Goal: Task Accomplishment & Management: Use online tool/utility

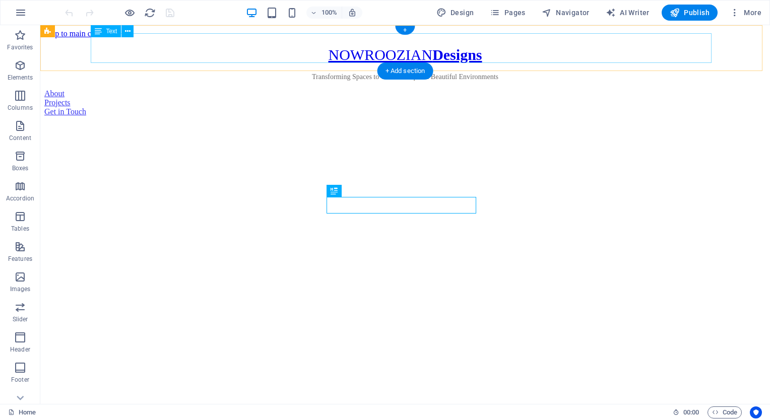
scroll to position [371, 0]
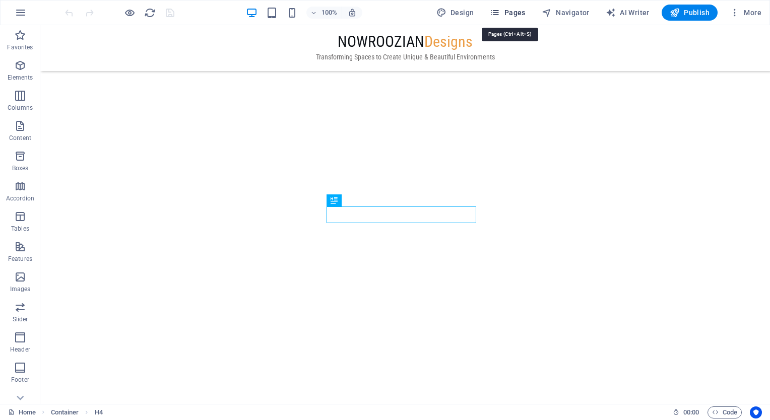
click at [523, 16] on span "Pages" at bounding box center [507, 13] width 35 height 10
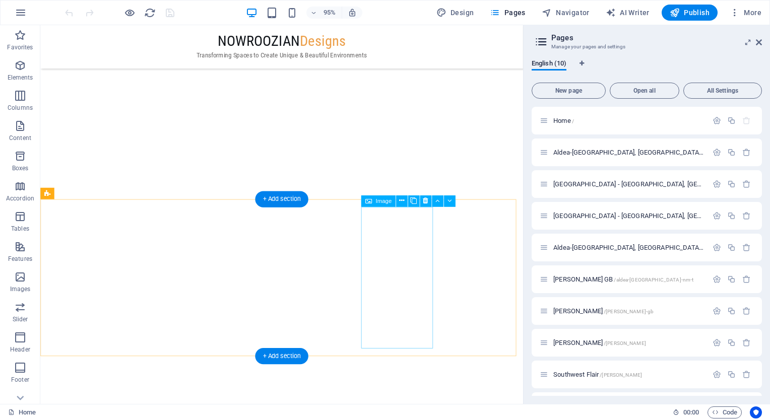
scroll to position [1077, 0]
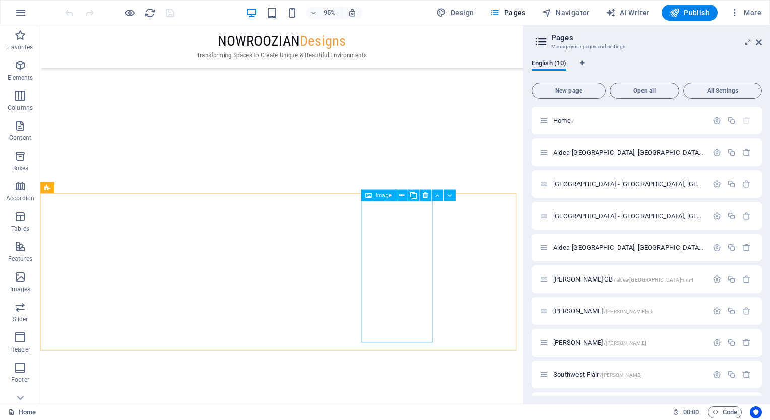
click at [383, 196] on span "Image" at bounding box center [383, 196] width 16 height 6
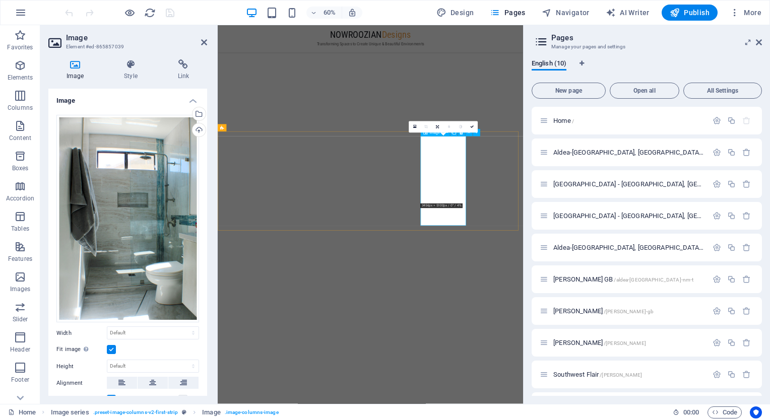
scroll to position [1077, 0]
click at [438, 128] on link at bounding box center [438, 127] width 12 height 12
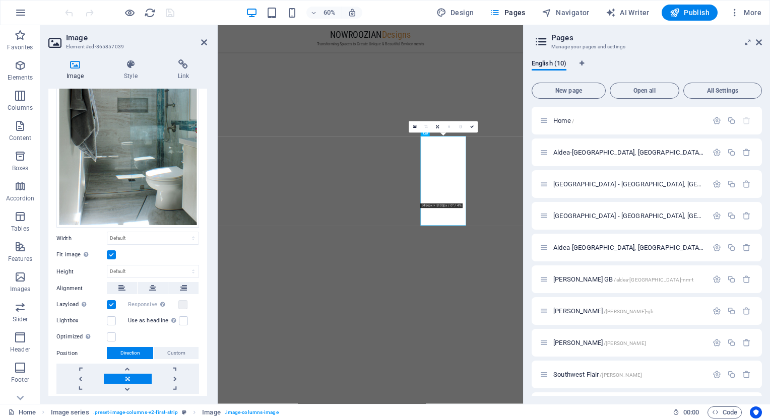
scroll to position [101, 0]
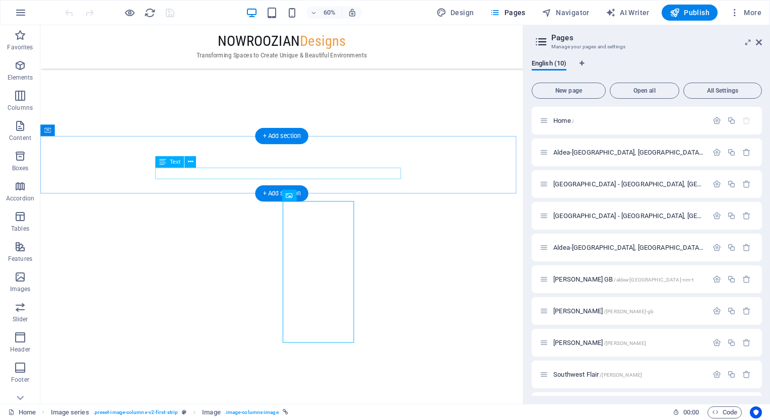
scroll to position [1077, 0]
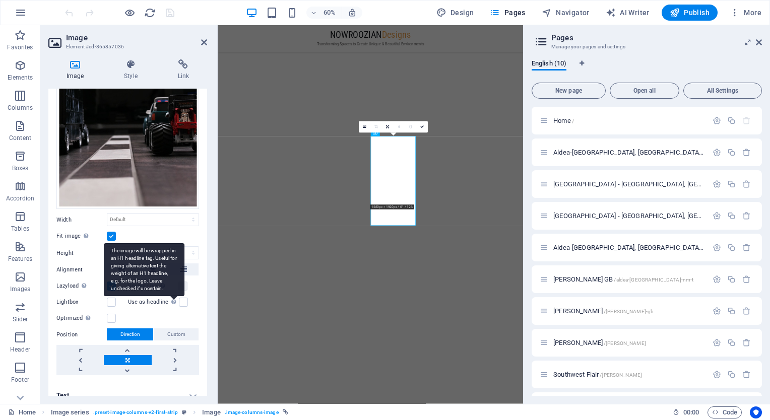
scroll to position [125, 0]
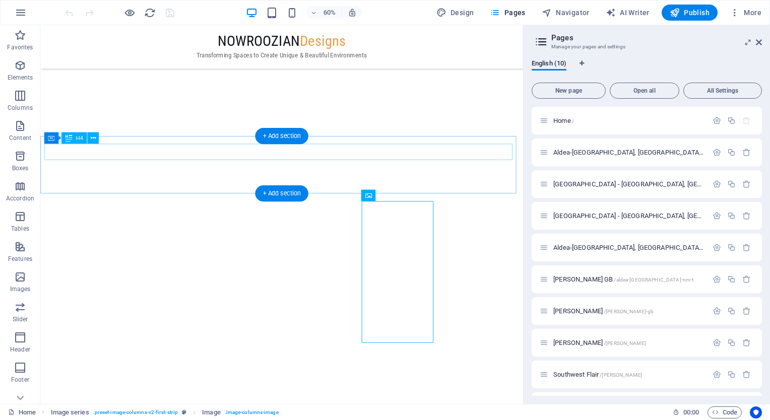
scroll to position [1077, 0]
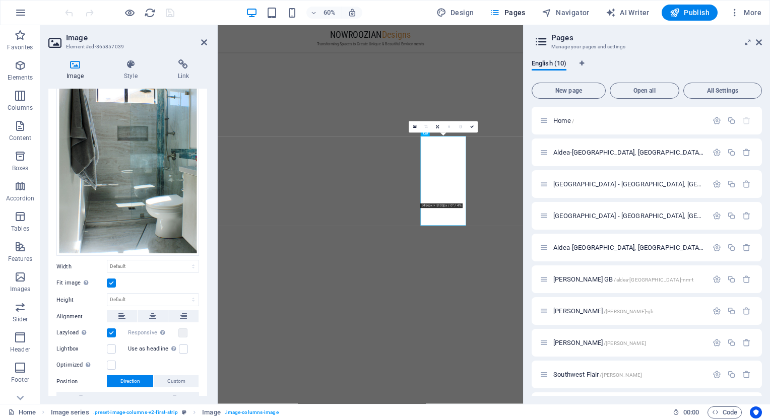
scroll to position [121, 0]
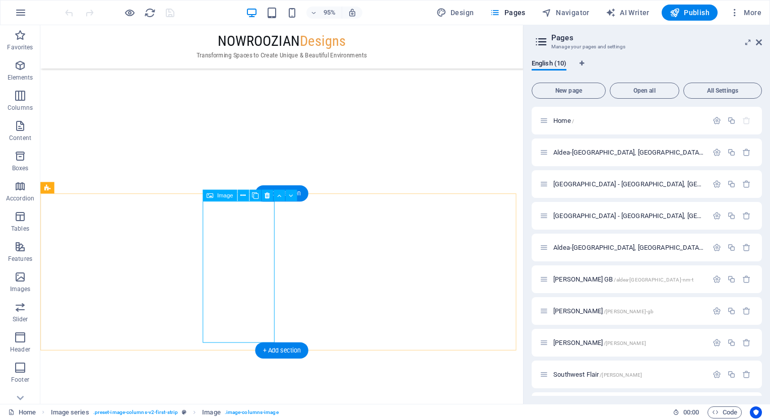
select select "px"
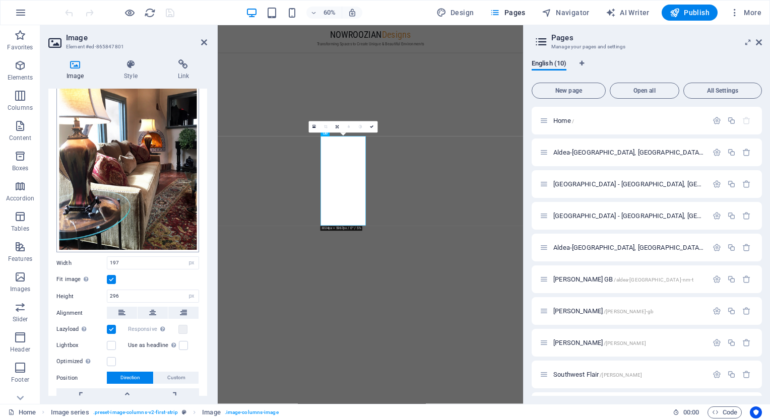
scroll to position [101, 0]
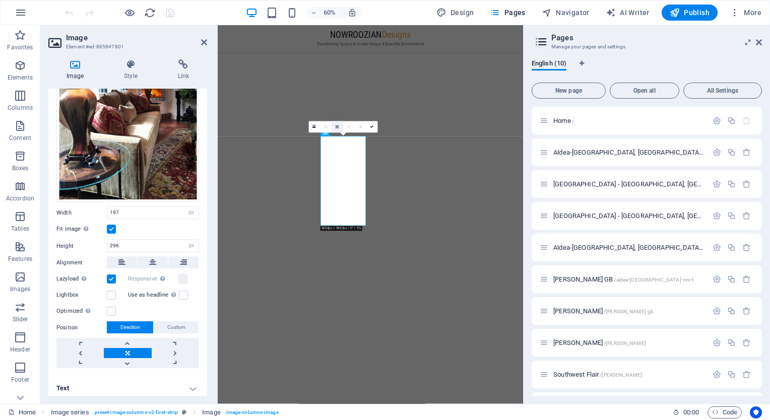
click at [335, 125] on link at bounding box center [337, 127] width 12 height 12
click at [372, 129] on link at bounding box center [372, 127] width 12 height 12
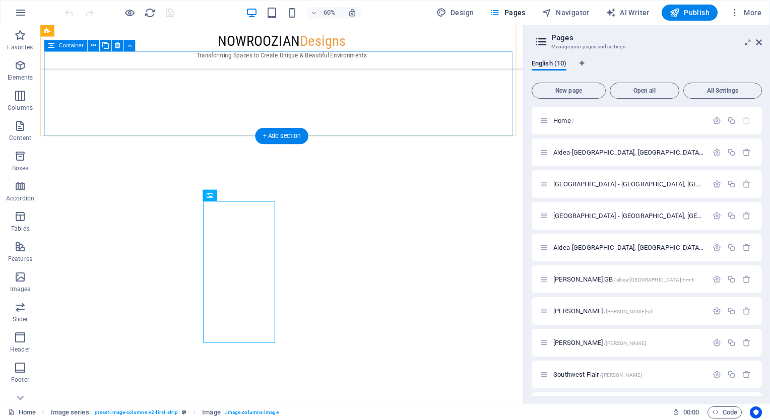
scroll to position [1077, 0]
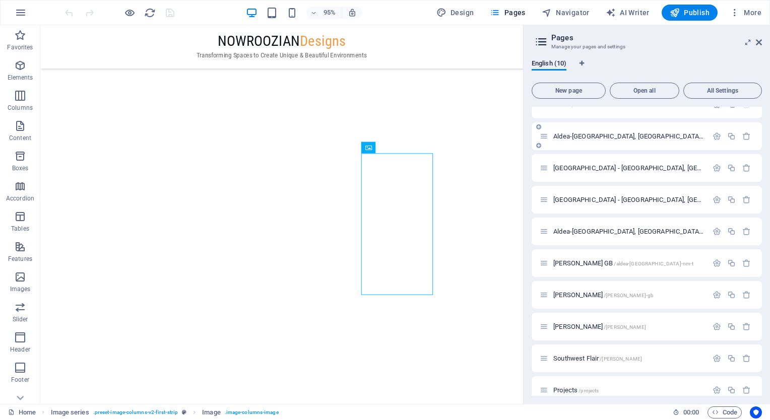
scroll to position [28, 0]
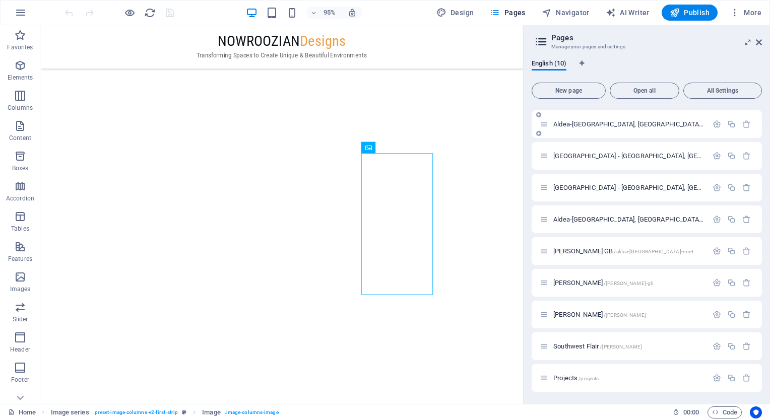
click at [538, 114] on icon at bounding box center [538, 115] width 5 height 6
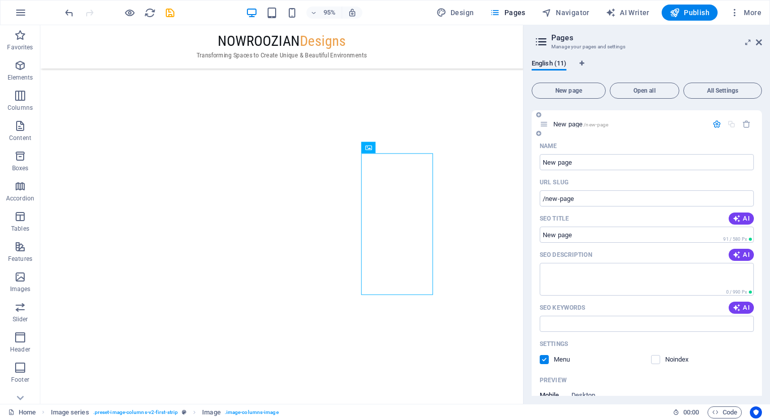
click at [538, 114] on icon at bounding box center [538, 115] width 5 height 6
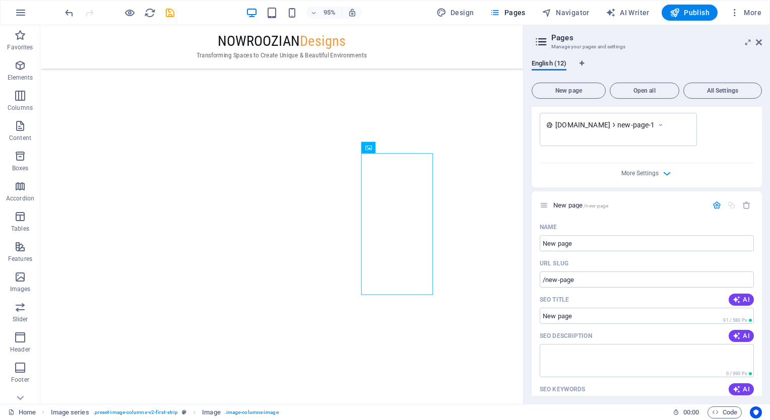
scroll to position [330, 0]
click at [748, 204] on icon "button" at bounding box center [746, 205] width 9 height 9
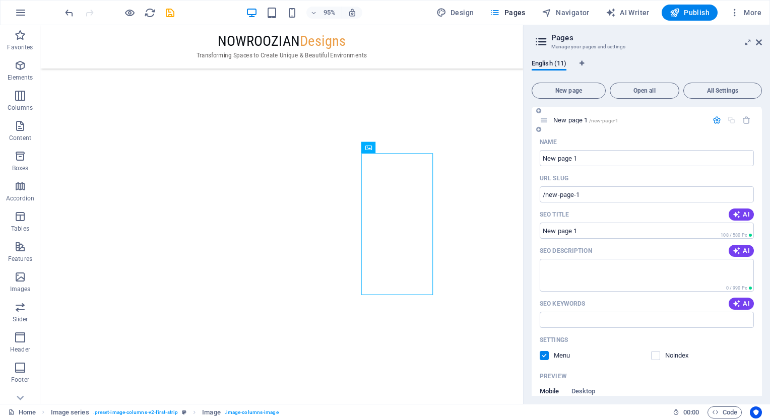
scroll to position [0, 0]
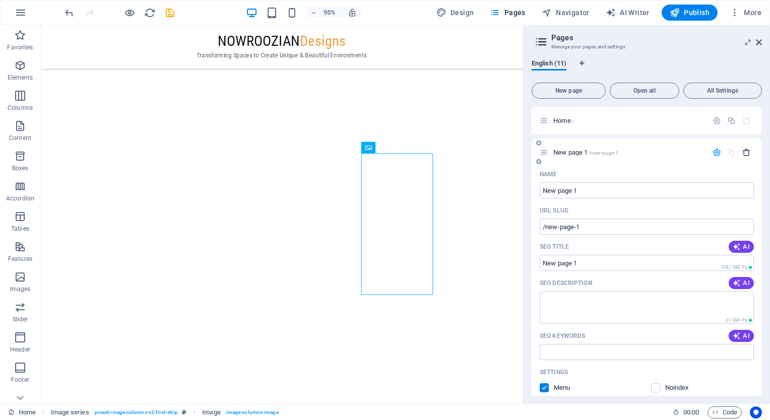
click at [744, 153] on icon "button" at bounding box center [746, 152] width 9 height 9
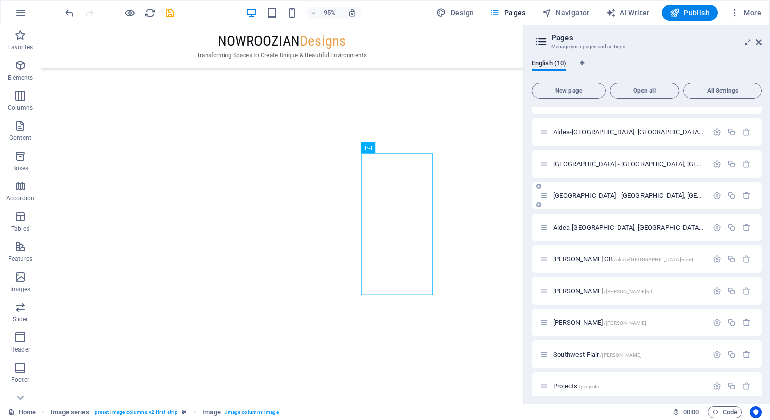
scroll to position [28, 0]
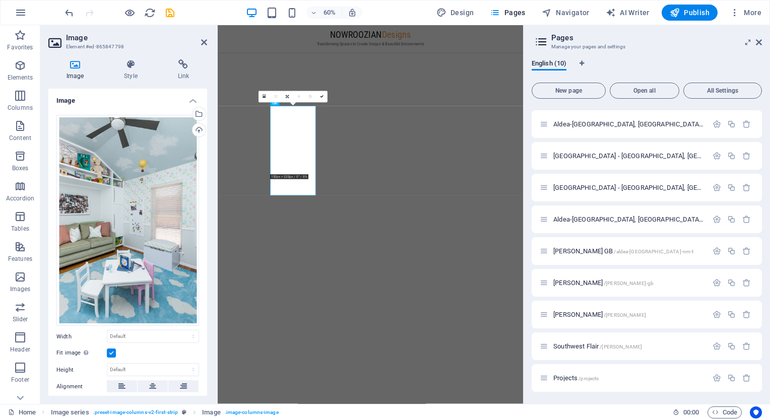
scroll to position [1128, 0]
click at [183, 68] on icon at bounding box center [183, 64] width 47 height 10
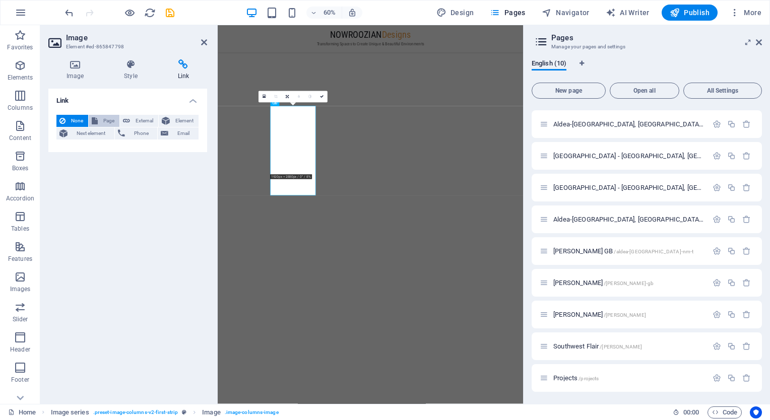
click at [103, 124] on span "Page" at bounding box center [109, 121] width 16 height 12
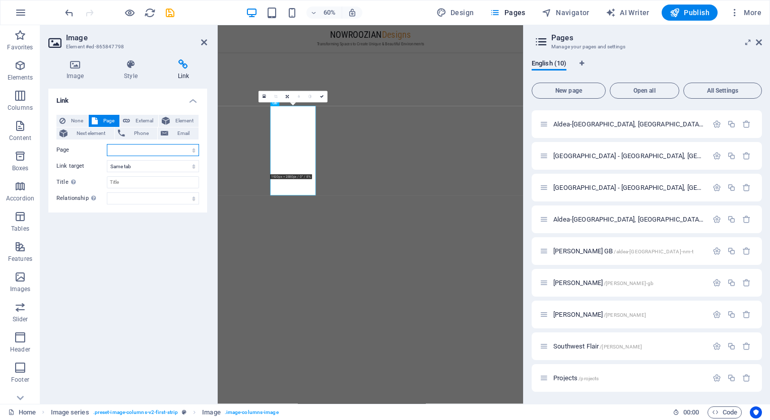
click at [126, 154] on select "Home Aldea-[GEOGRAPHIC_DATA], [GEOGRAPHIC_DATA] (B-C) [GEOGRAPHIC_DATA] - [GEOG…" at bounding box center [153, 150] width 92 height 12
select select "6"
click at [107, 144] on select "Home Aldea-[GEOGRAPHIC_DATA], [GEOGRAPHIC_DATA] (B-C) [GEOGRAPHIC_DATA] - [GEOG…" at bounding box center [153, 150] width 92 height 12
click at [169, 17] on icon "save" at bounding box center [170, 13] width 12 height 12
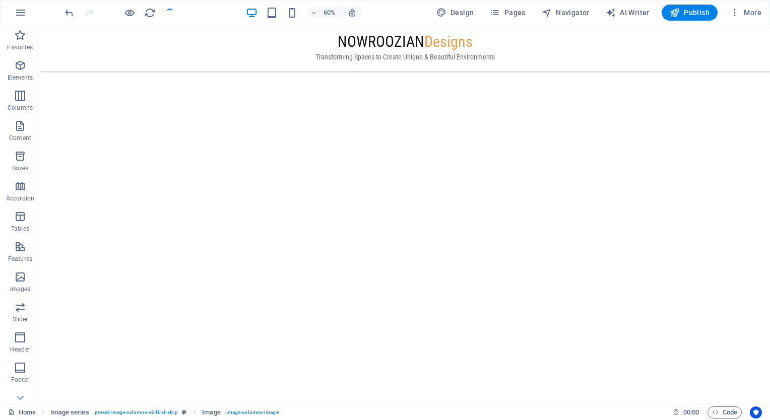
scroll to position [1197, 0]
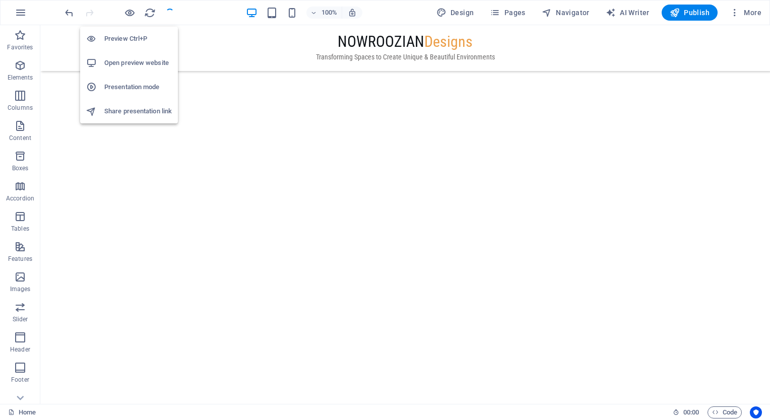
drag, startPoint x: 128, startPoint y: 11, endPoint x: 136, endPoint y: 22, distance: 12.7
click at [129, 11] on icon "button" at bounding box center [130, 13] width 12 height 12
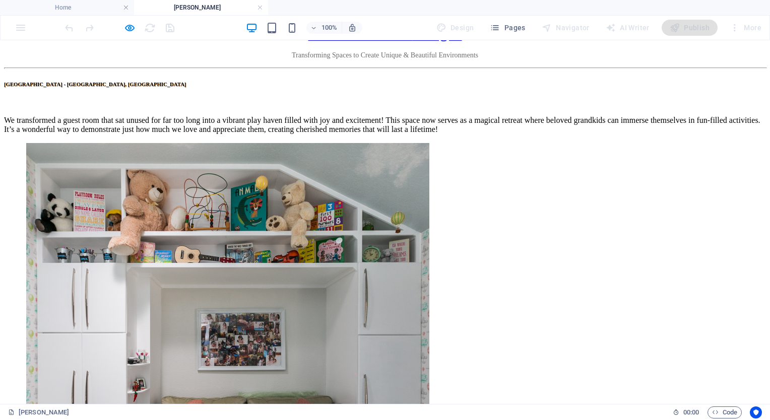
scroll to position [0, 0]
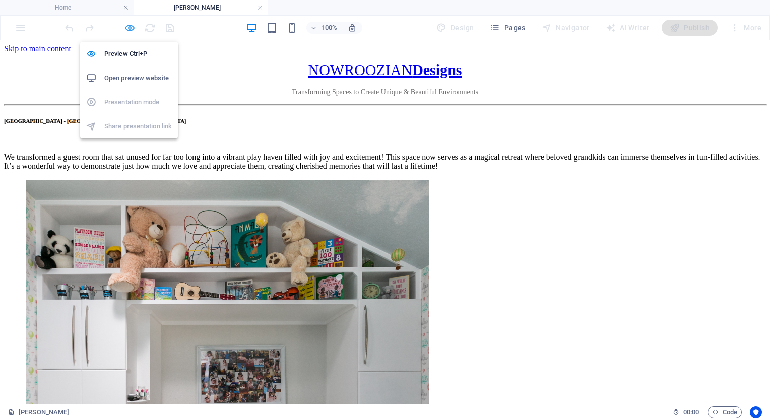
click at [128, 28] on icon "button" at bounding box center [130, 28] width 12 height 12
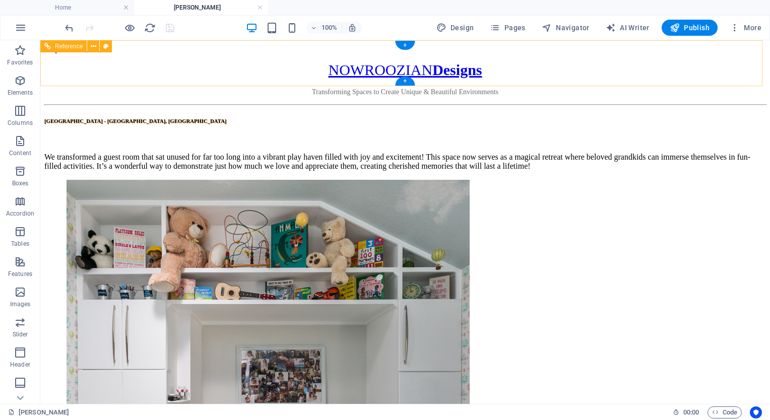
click at [350, 61] on div "NOWROOZIAN Designs Transforming Spaces to Create Unique & Beautiful Environments" at bounding box center [404, 78] width 721 height 35
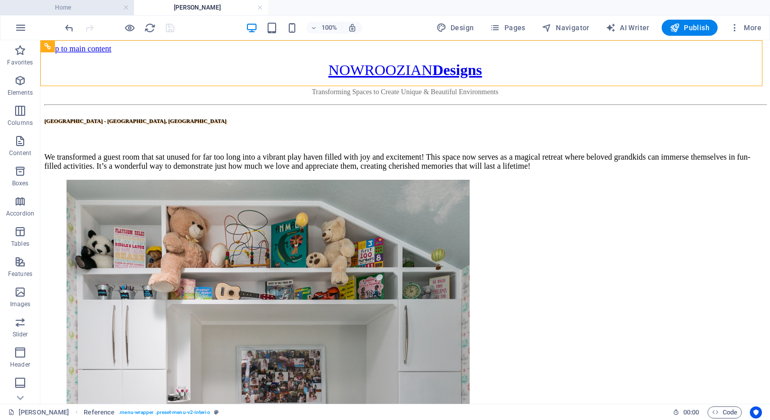
click at [109, 9] on h4 "Home" at bounding box center [67, 7] width 134 height 11
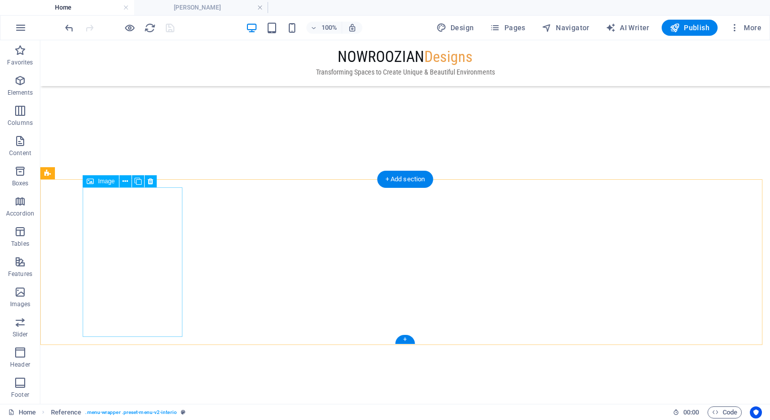
scroll to position [1649, 0]
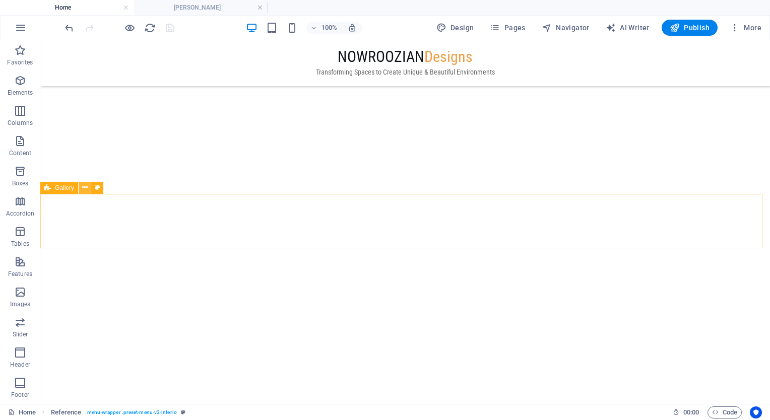
click at [86, 192] on icon at bounding box center [85, 187] width 6 height 11
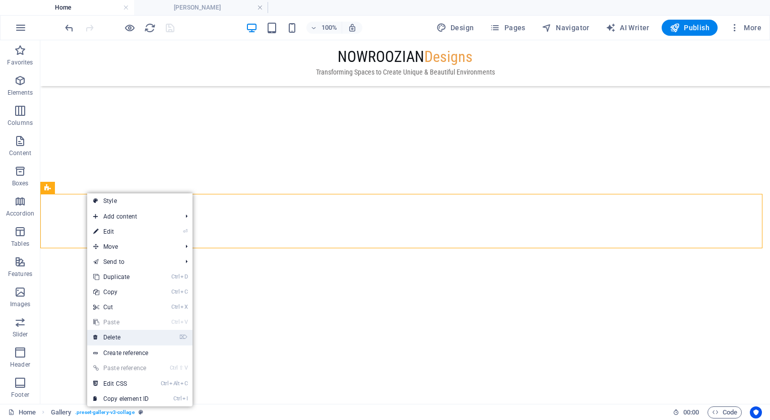
click at [117, 334] on link "⌦ Delete" at bounding box center [121, 337] width 68 height 15
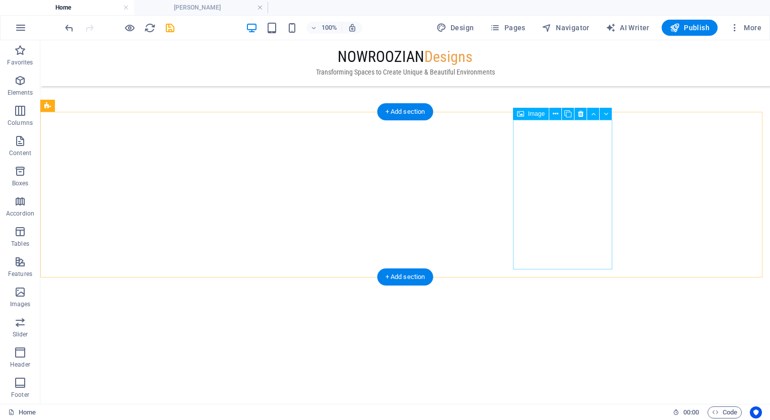
scroll to position [1347, 0]
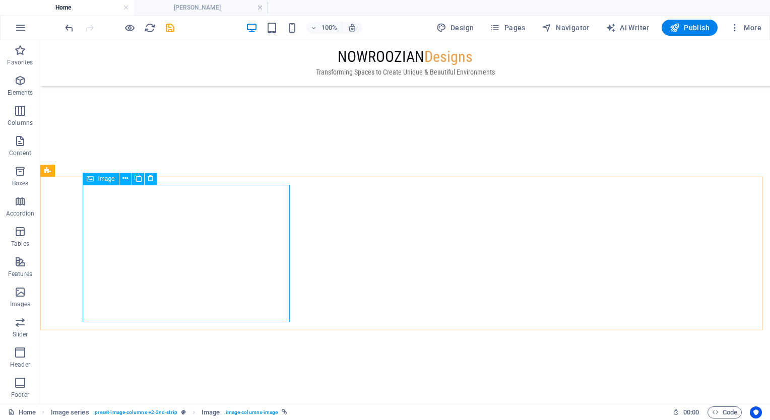
click at [104, 180] on span "Image" at bounding box center [106, 179] width 17 height 6
select select "1"
select select
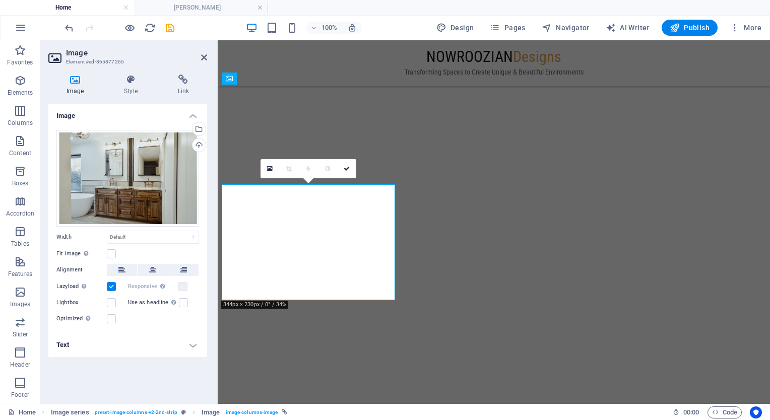
scroll to position [1259, 0]
click at [187, 78] on icon at bounding box center [183, 80] width 47 height 10
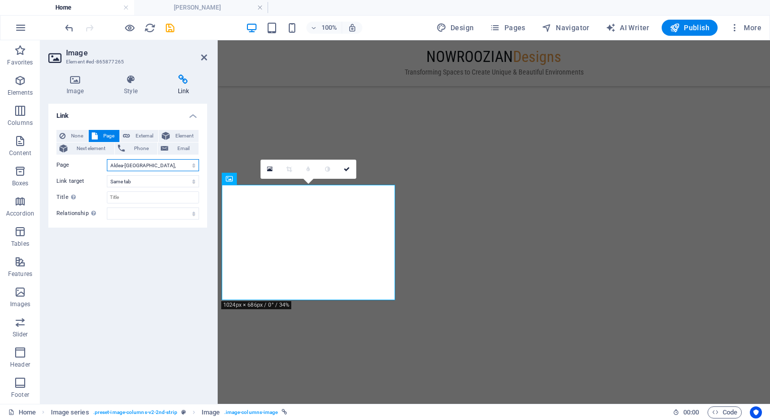
click at [188, 168] on select "Home Aldea-[GEOGRAPHIC_DATA], [GEOGRAPHIC_DATA] (B-C) [GEOGRAPHIC_DATA] - [GEOG…" at bounding box center [153, 165] width 92 height 12
select select "3"
click at [107, 159] on select "Home Aldea-[GEOGRAPHIC_DATA], [GEOGRAPHIC_DATA] (B-C) [GEOGRAPHIC_DATA] - [GEOG…" at bounding box center [153, 165] width 92 height 12
click at [171, 27] on icon "save" at bounding box center [170, 28] width 12 height 12
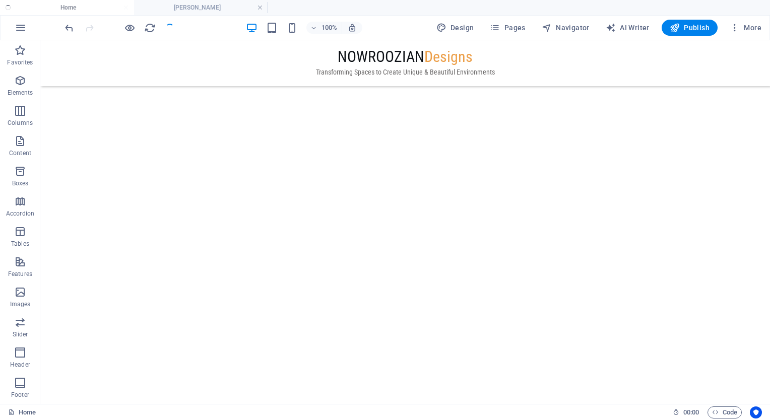
scroll to position [1347, 0]
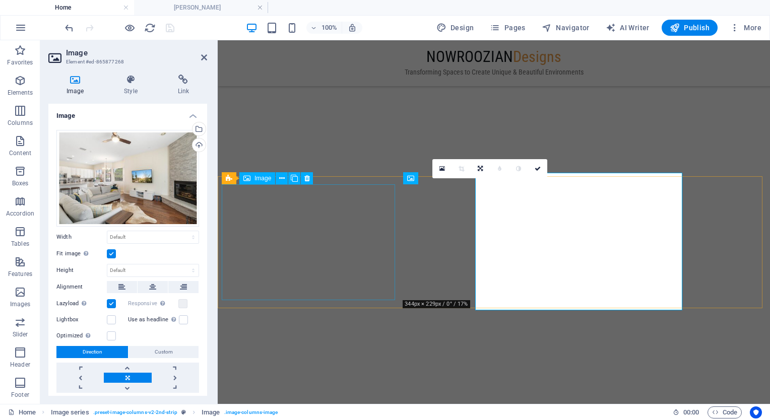
scroll to position [1259, 0]
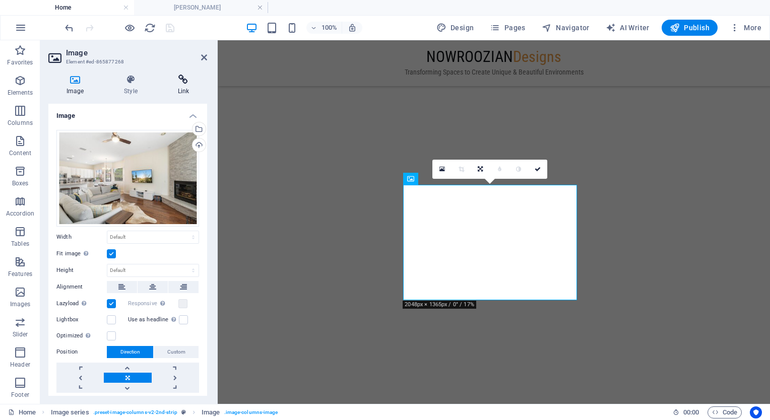
click at [189, 80] on icon at bounding box center [183, 80] width 47 height 10
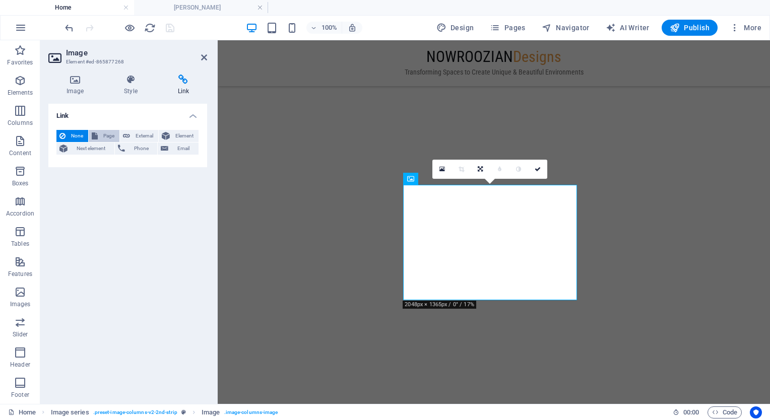
click at [113, 136] on span "Page" at bounding box center [109, 136] width 16 height 12
select select
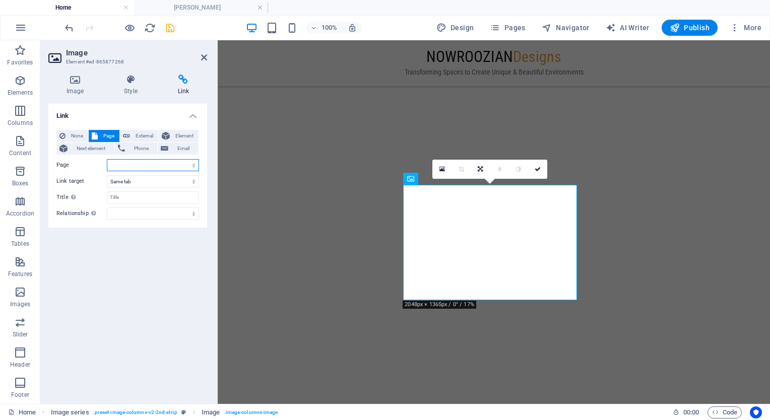
click at [148, 164] on select "Home Aldea-[GEOGRAPHIC_DATA], [GEOGRAPHIC_DATA] (B-C) [GEOGRAPHIC_DATA] - [GEOG…" at bounding box center [153, 165] width 92 height 12
drag, startPoint x: 205, startPoint y: 59, endPoint x: 143, endPoint y: 4, distance: 83.5
click at [205, 59] on icon at bounding box center [204, 57] width 6 height 8
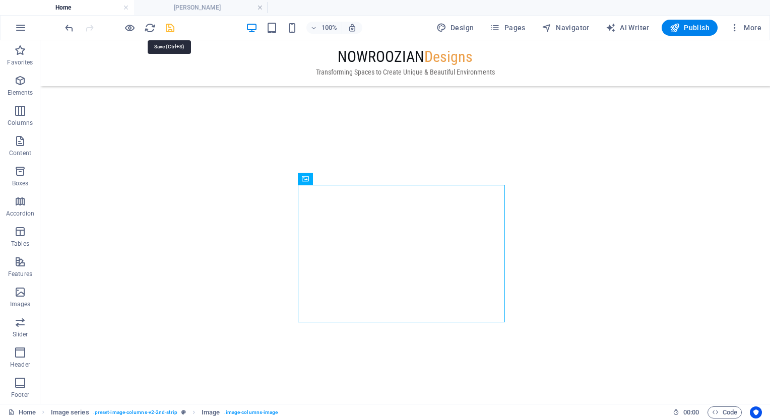
click at [168, 27] on icon "save" at bounding box center [170, 28] width 12 height 12
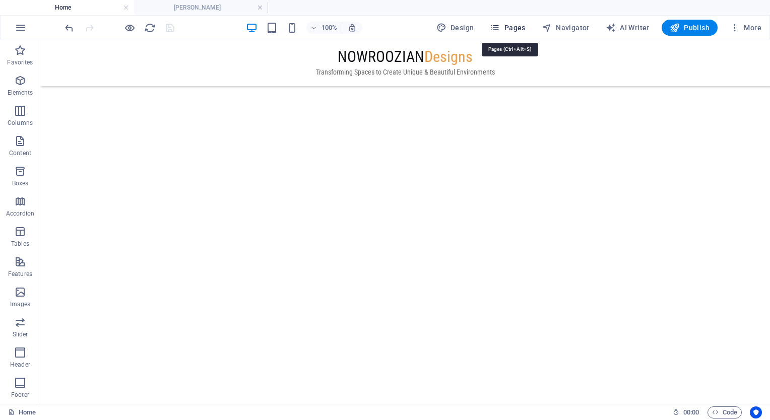
click at [505, 28] on span "Pages" at bounding box center [507, 28] width 35 height 10
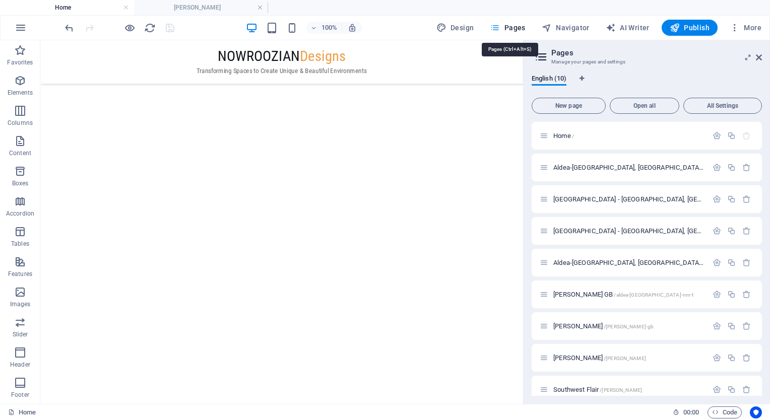
scroll to position [1283, 0]
click at [260, 11] on link at bounding box center [260, 8] width 6 height 10
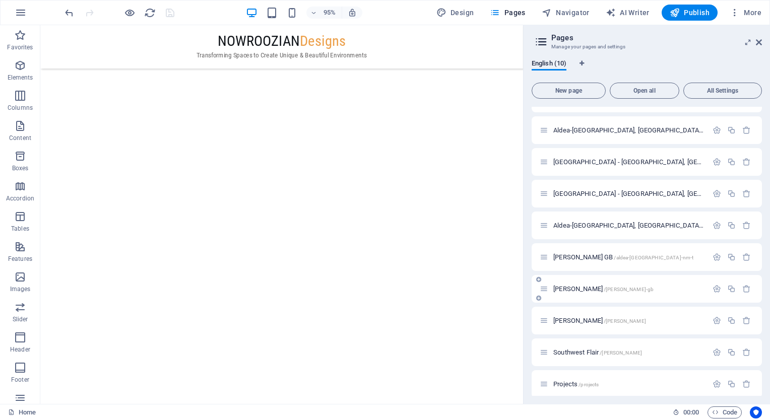
scroll to position [28, 0]
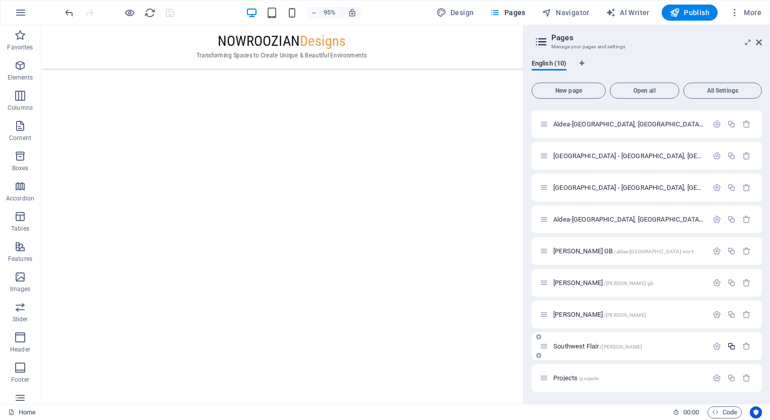
click at [732, 347] on icon "button" at bounding box center [731, 346] width 9 height 9
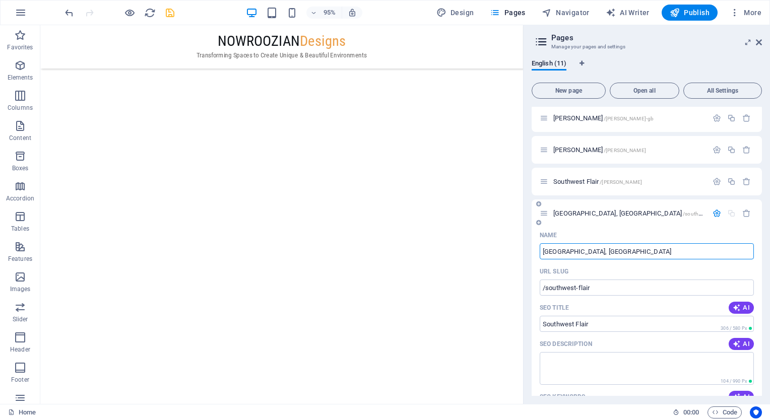
type input "[GEOGRAPHIC_DATA], [GEOGRAPHIC_DATA]"
click at [603, 237] on div "Name" at bounding box center [647, 235] width 214 height 16
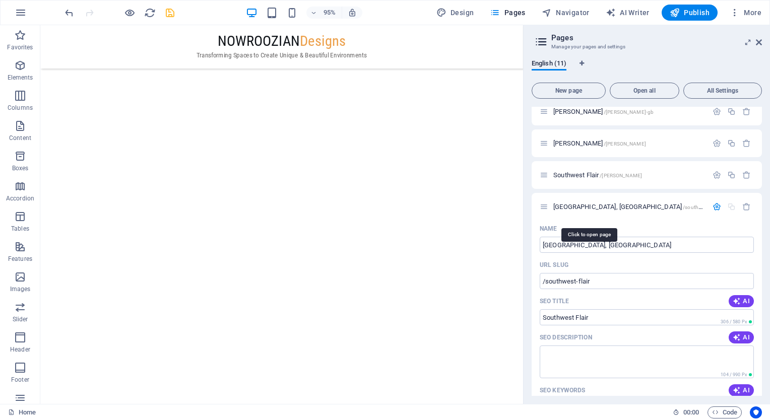
scroll to position [202, 0]
click at [575, 204] on span "[GEOGRAPHIC_DATA], [GEOGRAPHIC_DATA] /southwest-flair" at bounding box center [635, 205] width 165 height 8
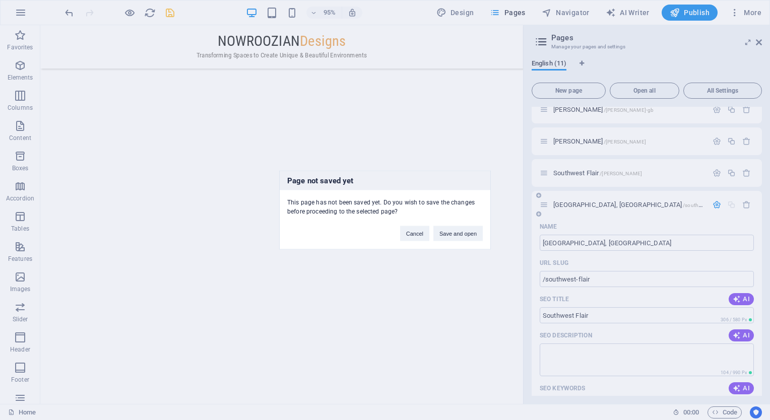
click at [575, 204] on div "Page not saved yet This page has not been saved yet. Do you wish to save the ch…" at bounding box center [385, 210] width 770 height 420
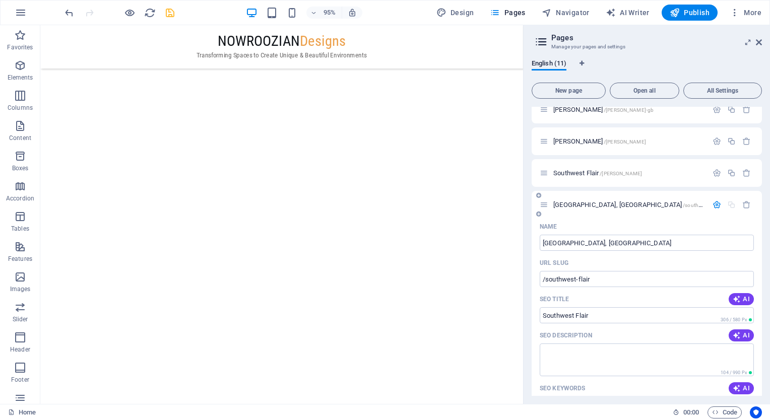
click at [575, 203] on span "[GEOGRAPHIC_DATA], [GEOGRAPHIC_DATA] /southwest-flair" at bounding box center [635, 205] width 165 height 8
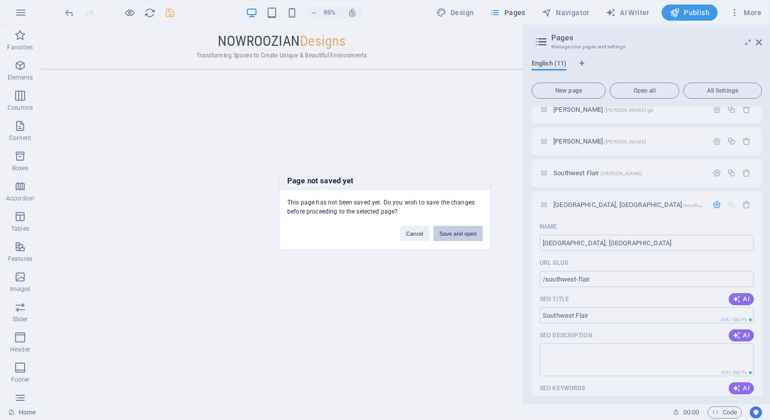
click at [454, 235] on button "Save and open" at bounding box center [457, 233] width 49 height 15
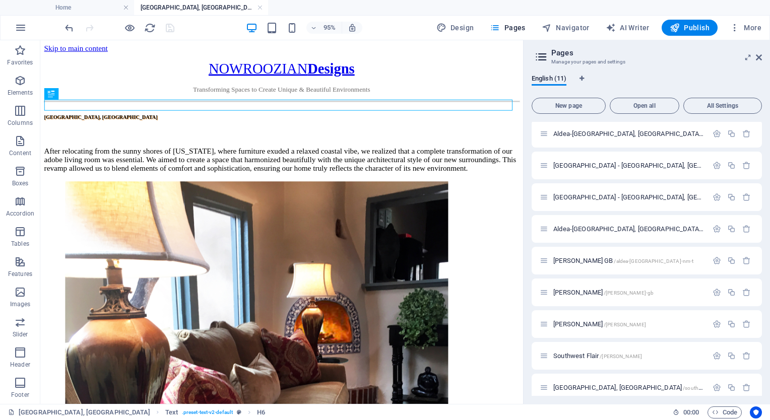
scroll to position [0, 0]
click at [314, 118] on div "[GEOGRAPHIC_DATA], [GEOGRAPHIC_DATA]" at bounding box center [294, 121] width 500 height 6
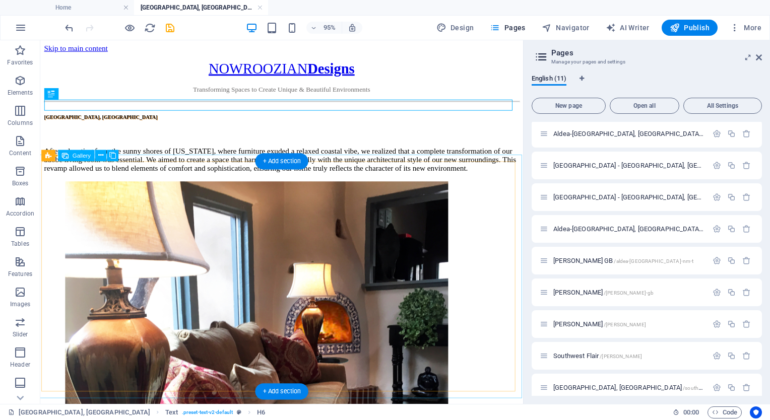
click at [125, 189] on li at bounding box center [268, 391] width 403 height 405
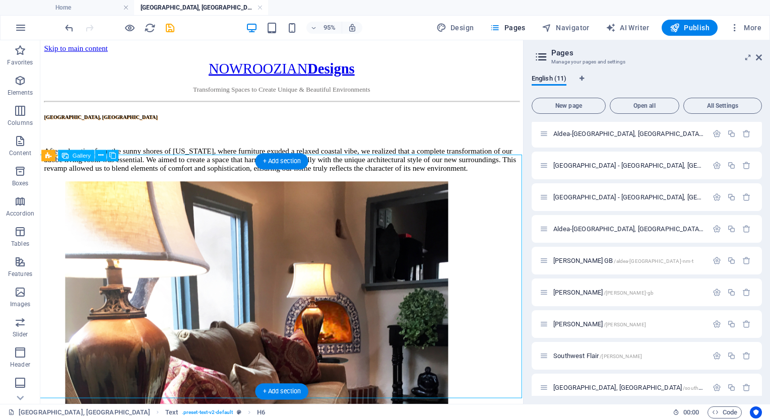
click at [125, 189] on li at bounding box center [268, 391] width 403 height 405
select select "4"
select select "px"
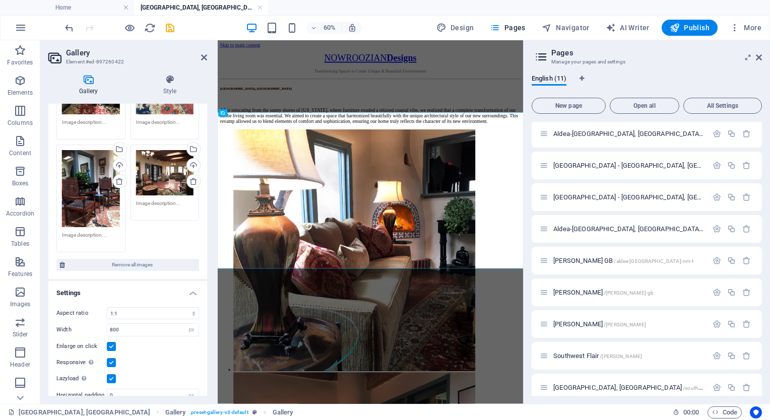
scroll to position [278, 0]
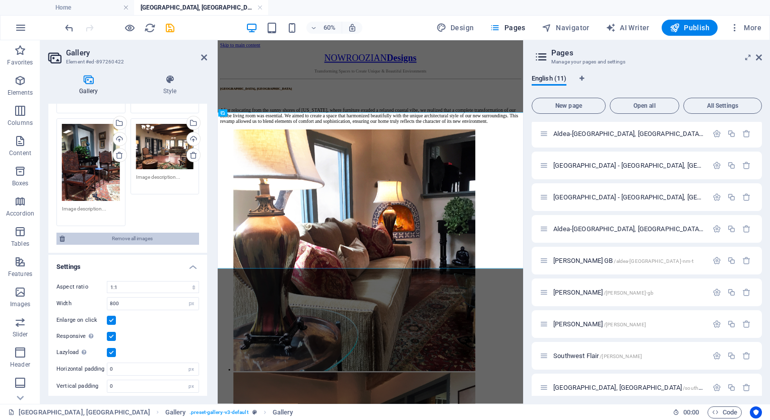
click at [142, 234] on span "Remove all images" at bounding box center [132, 239] width 128 height 12
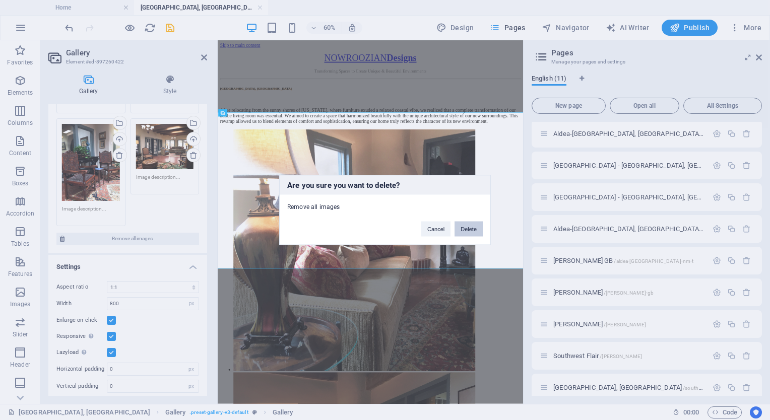
click at [470, 233] on button "Delete" at bounding box center [468, 229] width 28 height 15
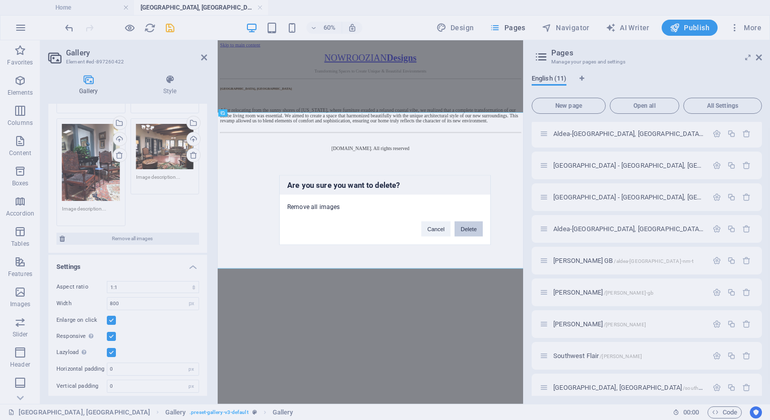
scroll to position [0, 0]
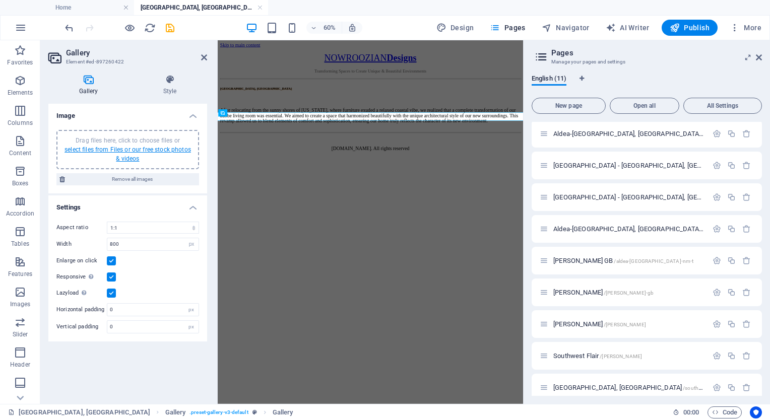
click at [139, 150] on link "select files from Files or our free stock photos & videos" at bounding box center [127, 154] width 126 height 16
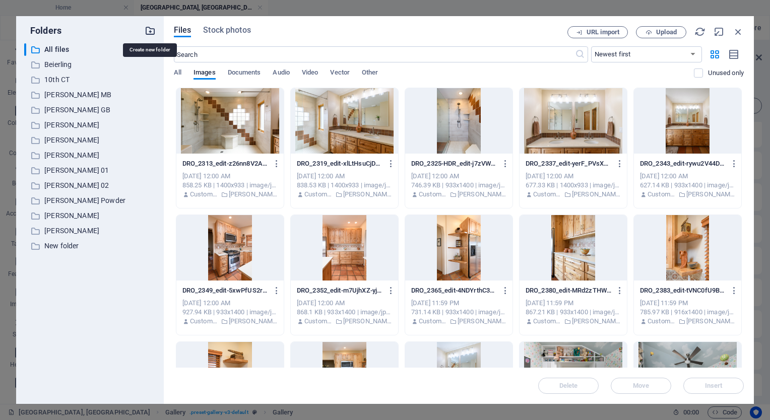
click at [151, 29] on icon "button" at bounding box center [150, 30] width 11 height 11
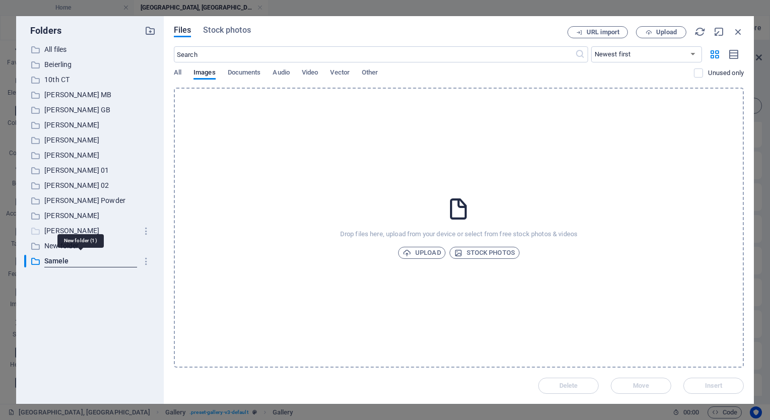
type input "Samele"
click at [175, 70] on span "All" at bounding box center [178, 74] width 8 height 14
click at [180, 74] on span "All" at bounding box center [178, 74] width 8 height 14
click at [63, 51] on p "All files" at bounding box center [90, 50] width 93 height 12
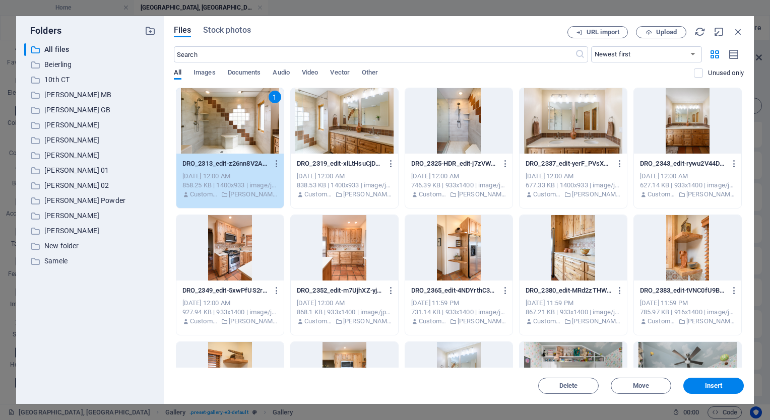
scroll to position [50, 0]
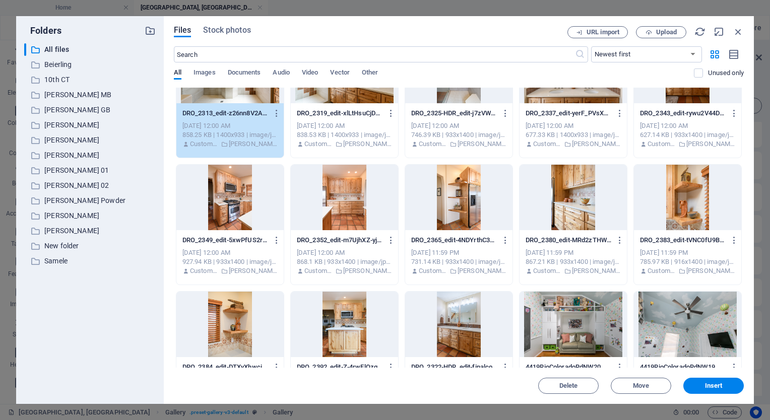
click at [467, 318] on div at bounding box center [458, 324] width 107 height 65
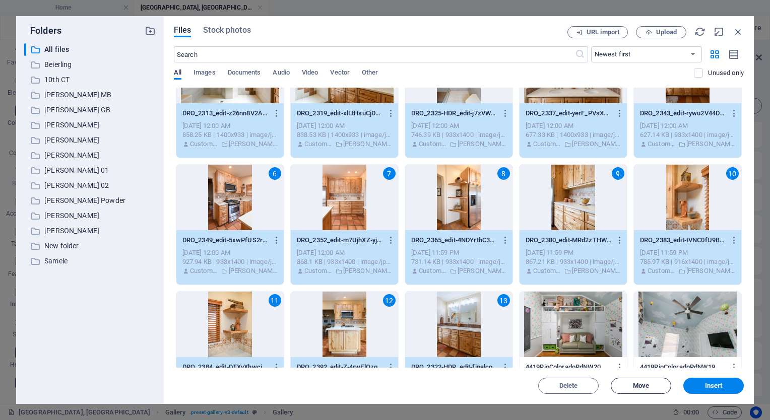
click at [639, 389] on span "Move" at bounding box center [641, 386] width 16 height 6
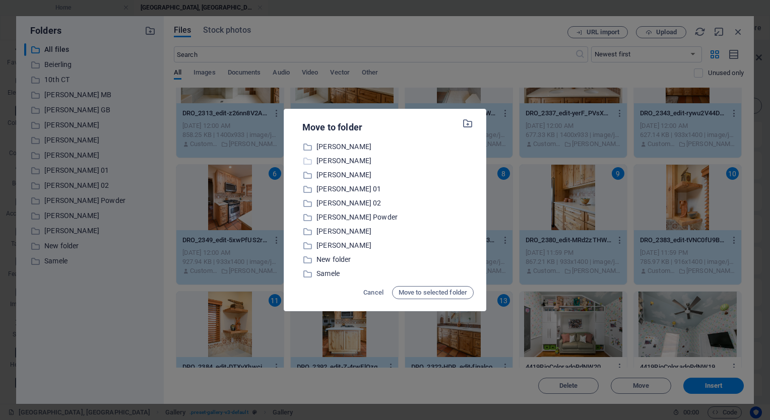
scroll to position [57, 0]
click at [310, 245] on icon at bounding box center [307, 245] width 10 height 10
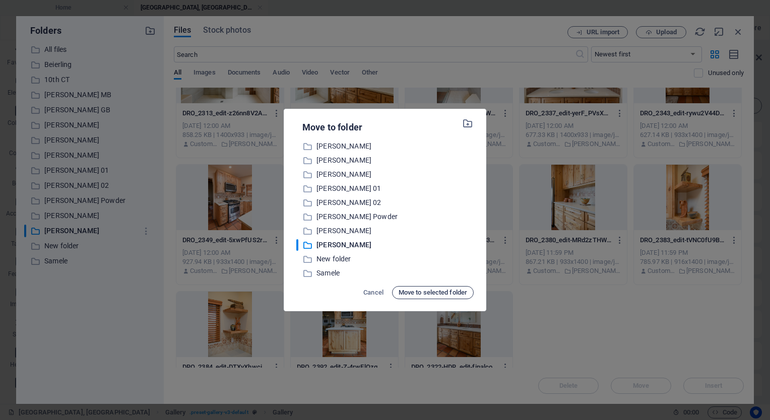
click at [417, 293] on span "Move to selected folder" at bounding box center [433, 293] width 69 height 12
click at [393, 294] on button "Move to selected folder" at bounding box center [433, 292] width 82 height 13
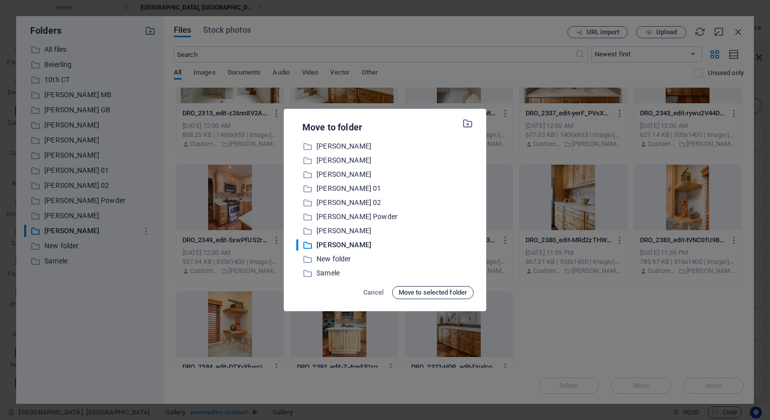
click at [394, 294] on button "Move to selected folder" at bounding box center [433, 292] width 82 height 13
click at [395, 294] on button "Move to selected folder" at bounding box center [433, 292] width 82 height 13
click at [535, 333] on div "Move to folder ​ Beierling Beierling ​ 10th CT 10th CT ​ [PERSON_NAME] MB [PERS…" at bounding box center [385, 210] width 770 height 420
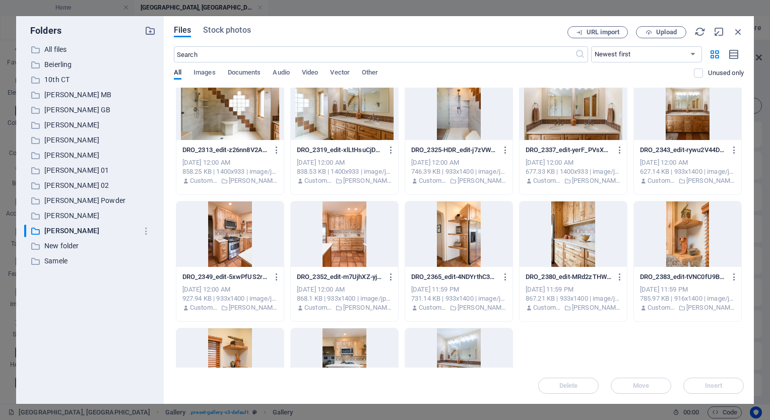
scroll to position [0, 0]
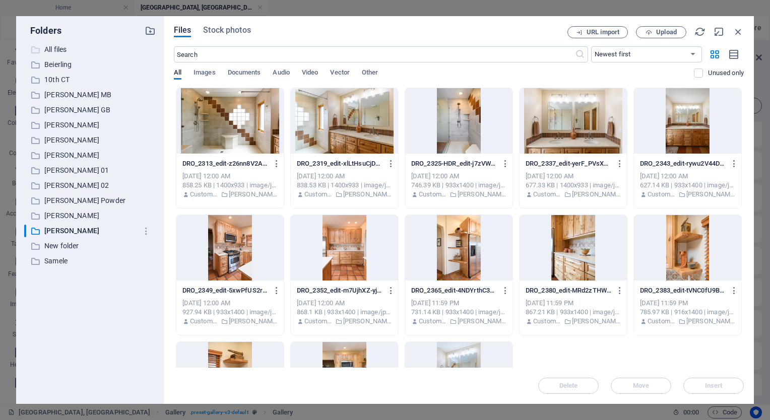
click at [54, 51] on p "All files" at bounding box center [90, 50] width 93 height 12
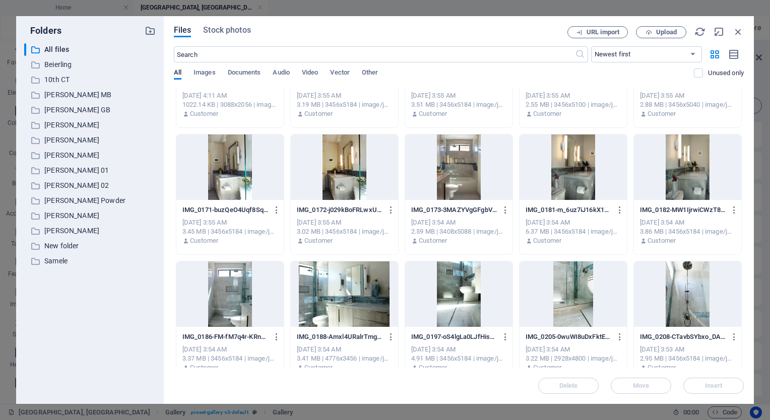
scroll to position [3510, 0]
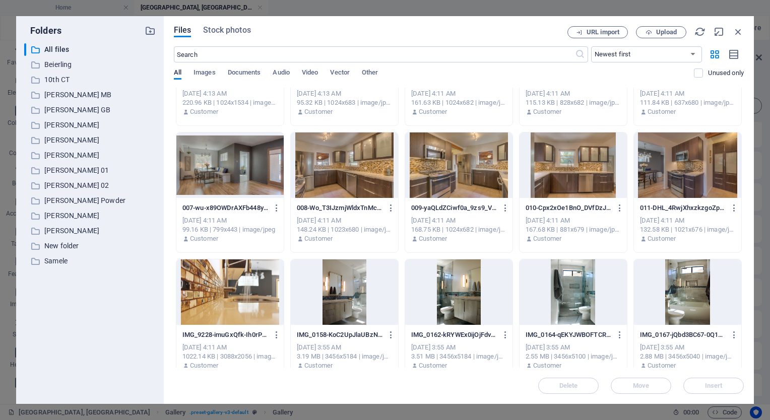
click at [339, 297] on div at bounding box center [344, 291] width 107 height 65
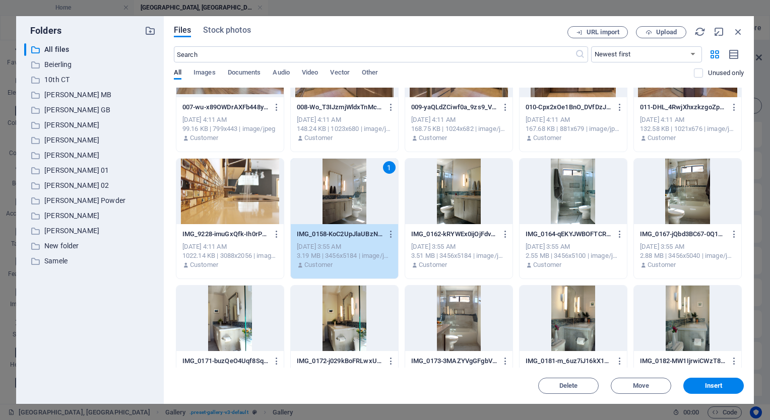
scroll to position [3712, 0]
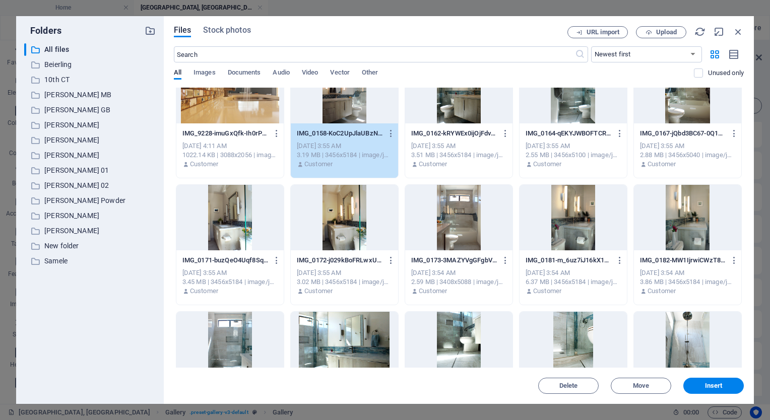
click at [475, 220] on div at bounding box center [458, 217] width 107 height 65
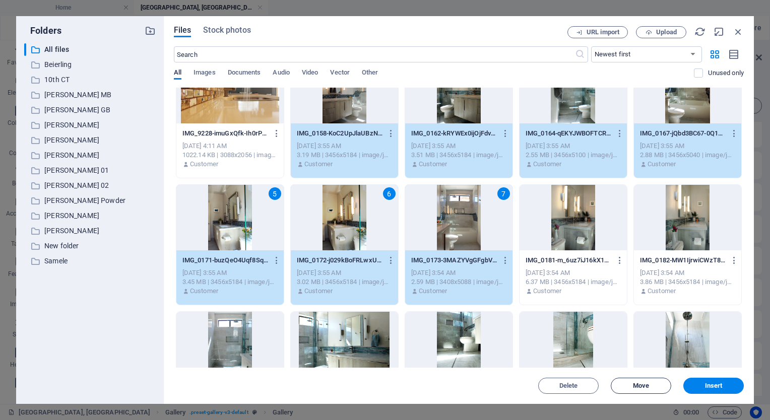
click at [630, 384] on span "Move" at bounding box center [640, 386] width 51 height 6
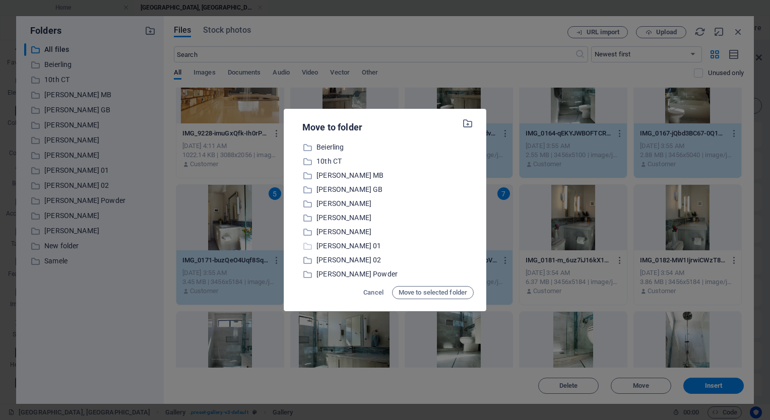
click at [329, 246] on p "[PERSON_NAME] 01" at bounding box center [394, 246] width 157 height 12
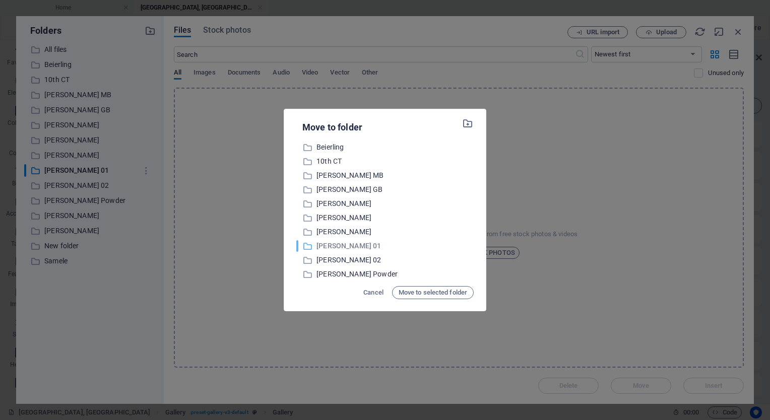
click at [329, 246] on p "[PERSON_NAME] 01" at bounding box center [394, 246] width 157 height 12
click at [310, 249] on icon at bounding box center [307, 246] width 10 height 10
click at [413, 292] on span "Move to selected folder" at bounding box center [433, 293] width 69 height 12
click at [406, 295] on span "Move to selected folder" at bounding box center [433, 293] width 69 height 12
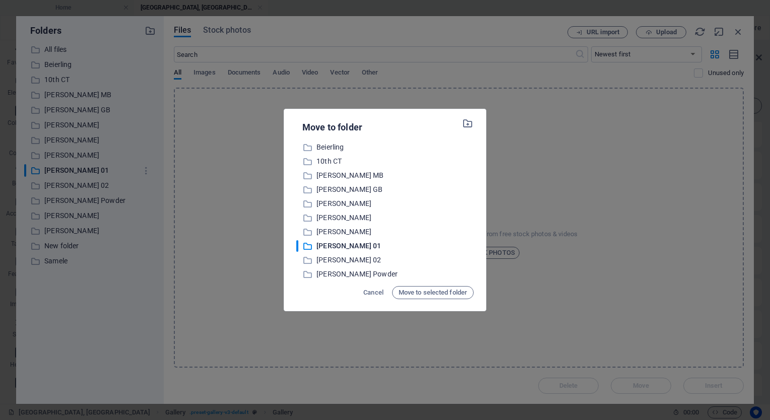
click at [260, 310] on div "Move to folder ​ Beierling Beierling ​ 10th CT 10th CT ​ [PERSON_NAME] MB [PERS…" at bounding box center [385, 210] width 770 height 420
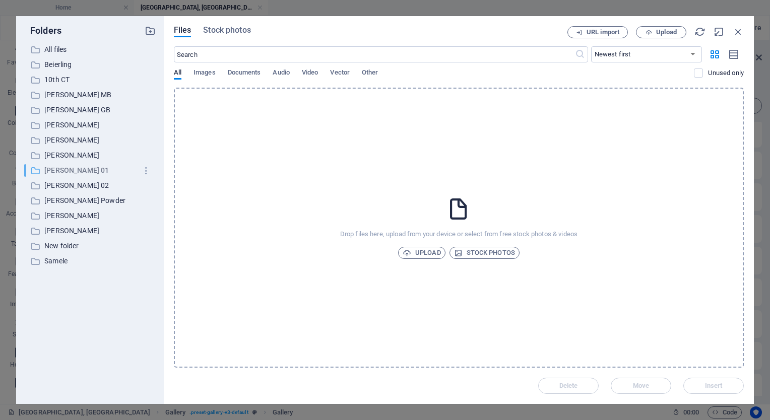
click at [64, 169] on p "[PERSON_NAME] 01" at bounding box center [90, 171] width 93 height 12
click at [125, 221] on p "[PERSON_NAME]" at bounding box center [90, 216] width 93 height 12
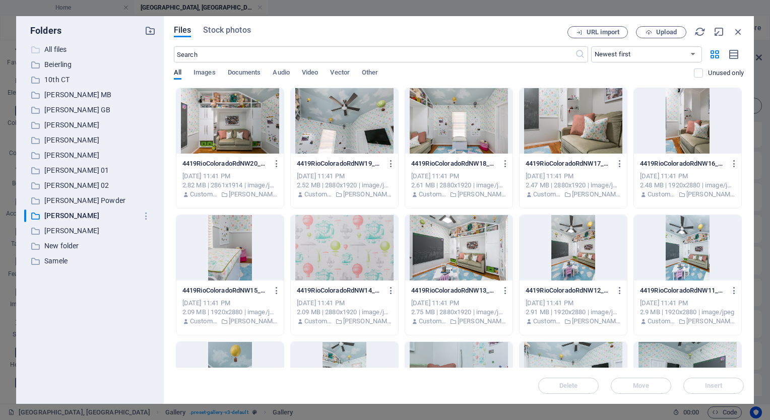
click at [55, 50] on p "All files" at bounding box center [90, 50] width 93 height 12
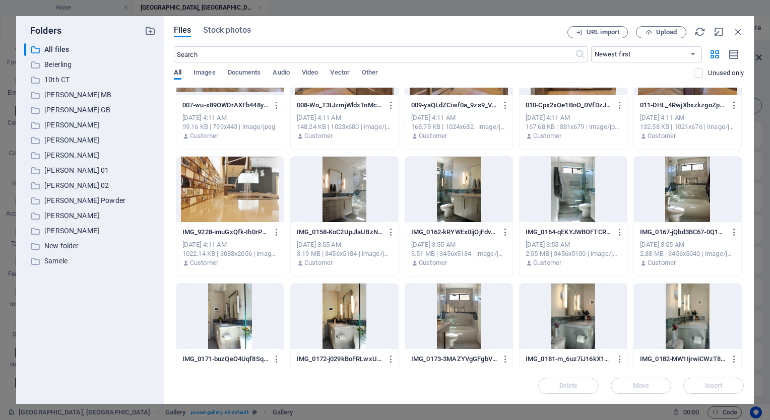
scroll to position [3611, 0]
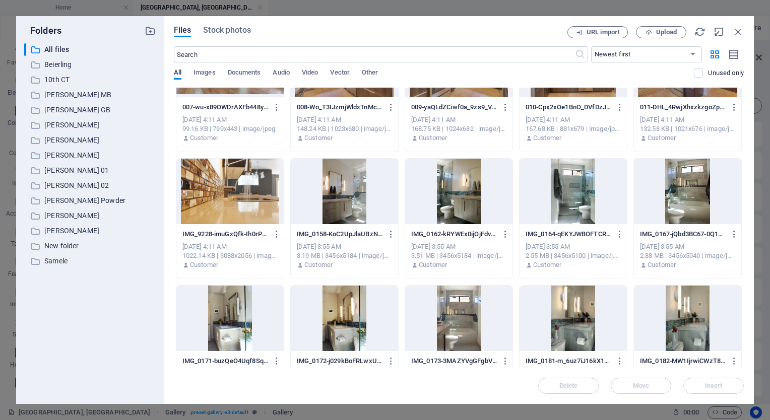
click at [336, 205] on div at bounding box center [344, 191] width 107 height 65
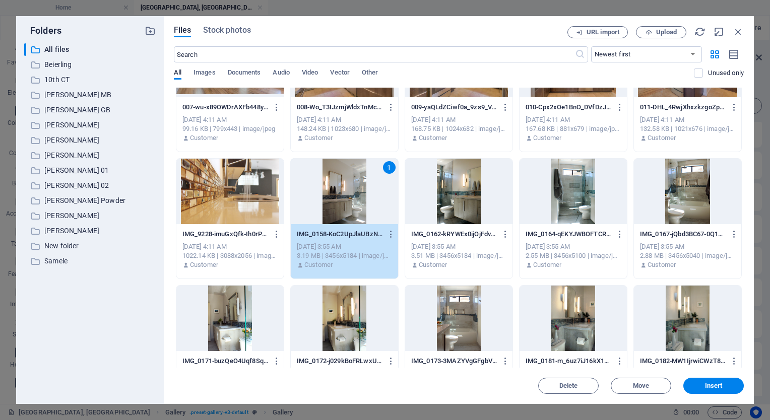
click at [684, 190] on div at bounding box center [687, 191] width 107 height 65
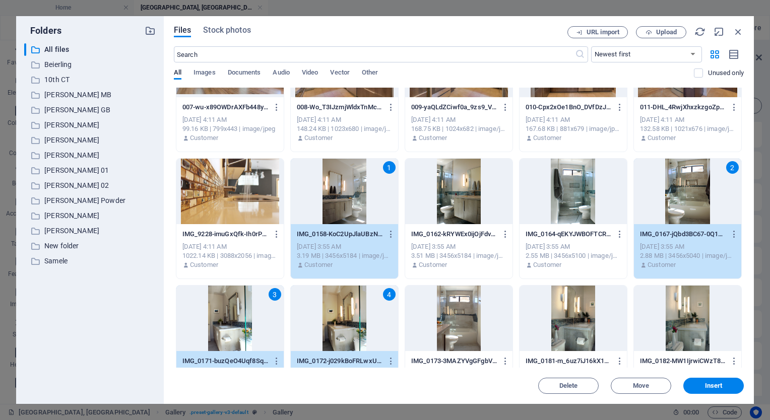
click at [455, 306] on div at bounding box center [458, 318] width 107 height 65
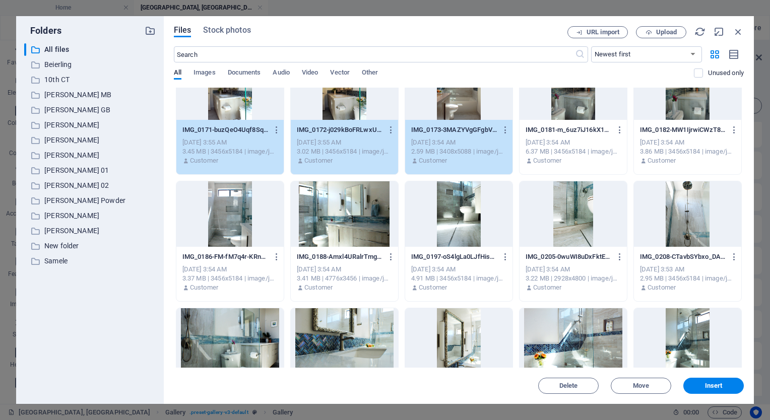
scroll to position [3863, 0]
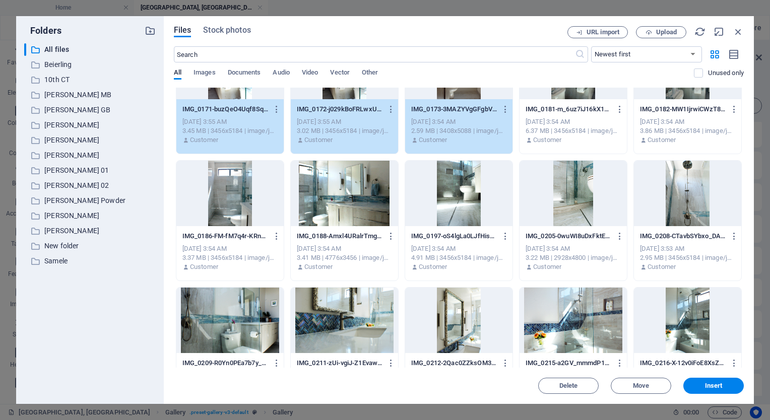
click at [339, 315] on div at bounding box center [344, 320] width 107 height 65
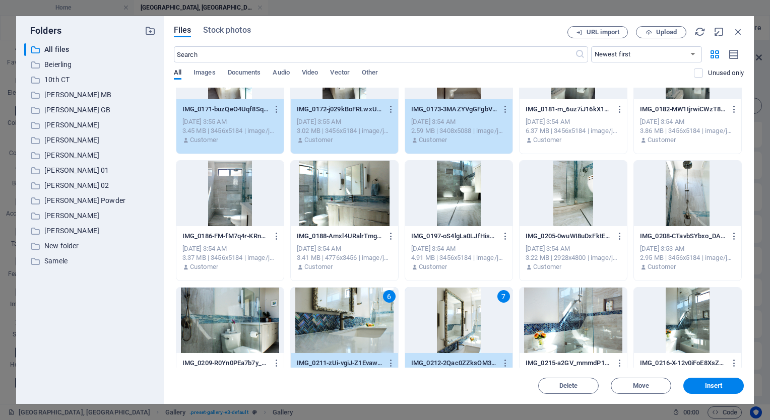
click at [553, 317] on div at bounding box center [572, 320] width 107 height 65
click at [675, 325] on div at bounding box center [687, 320] width 107 height 65
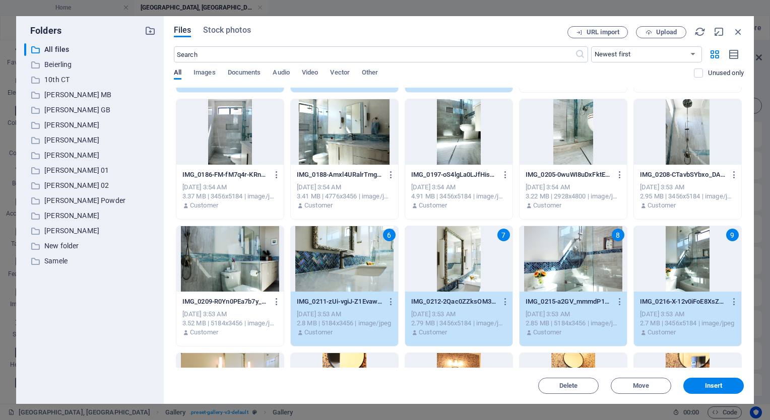
scroll to position [3964, 0]
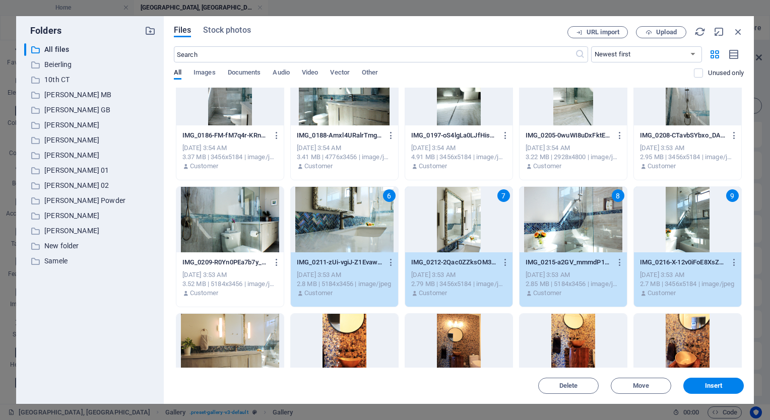
click at [212, 342] on div at bounding box center [229, 346] width 107 height 65
click at [653, 384] on span "Move" at bounding box center [640, 386] width 51 height 6
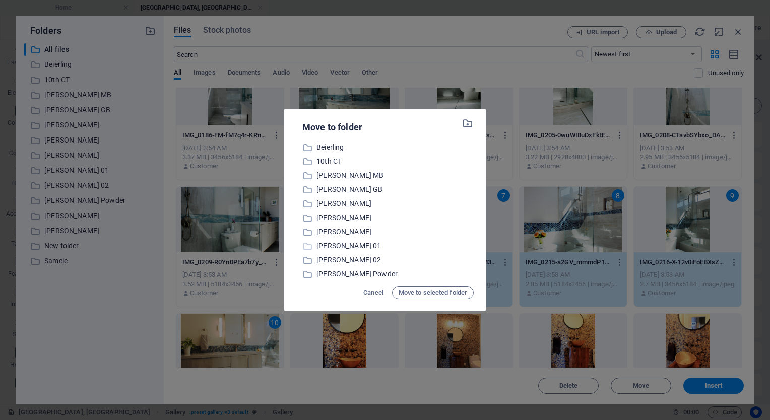
click at [334, 245] on p "[PERSON_NAME] 01" at bounding box center [394, 246] width 157 height 12
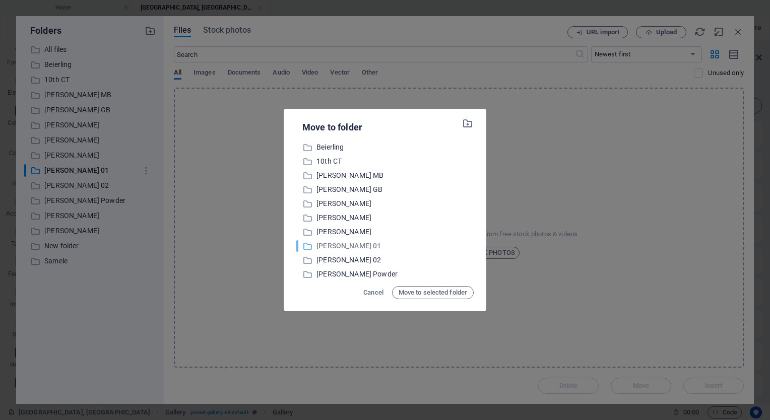
scroll to position [0, 0]
click at [411, 295] on span "Move to selected folder" at bounding box center [433, 293] width 69 height 12
click at [339, 245] on p "[PERSON_NAME] 01" at bounding box center [394, 246] width 157 height 12
click at [417, 291] on span "Move to selected folder" at bounding box center [433, 293] width 69 height 12
click at [415, 291] on span "Move to selected folder" at bounding box center [433, 293] width 69 height 12
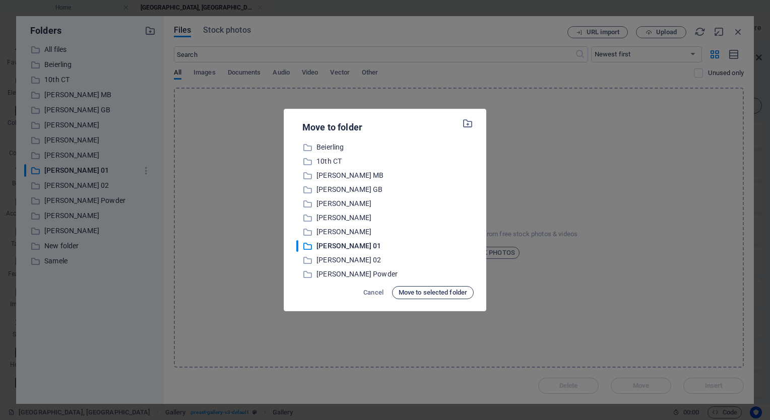
click at [415, 291] on span "Move to selected folder" at bounding box center [433, 293] width 69 height 12
click at [186, 310] on div "Move to folder ​ Beierling Beierling ​ 10th CT 10th CT ​ [PERSON_NAME] MB [PERS…" at bounding box center [385, 210] width 770 height 420
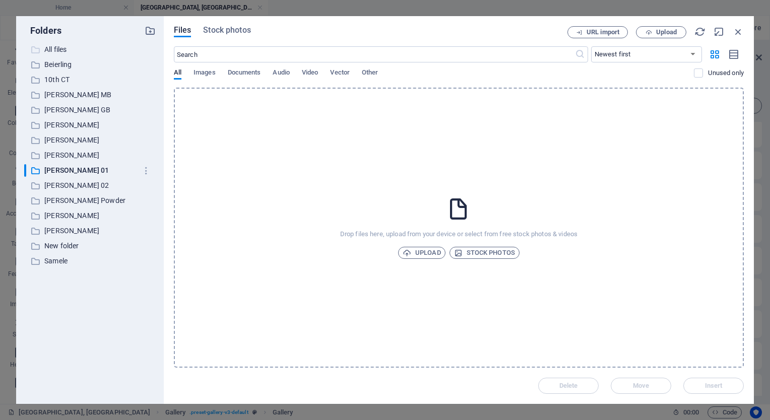
click at [59, 49] on p "All files" at bounding box center [90, 50] width 93 height 12
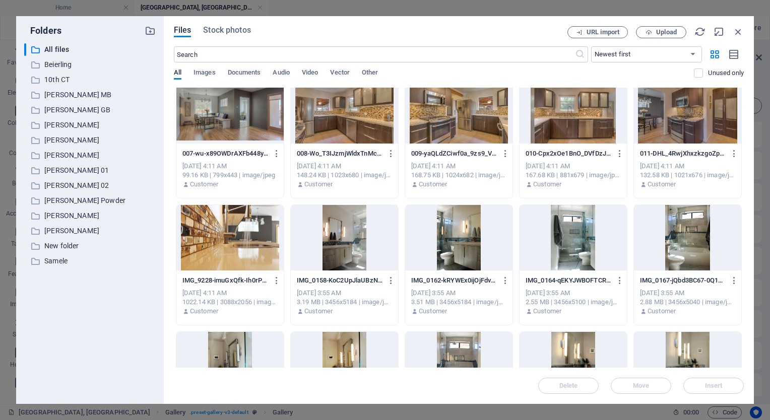
scroll to position [3567, 0]
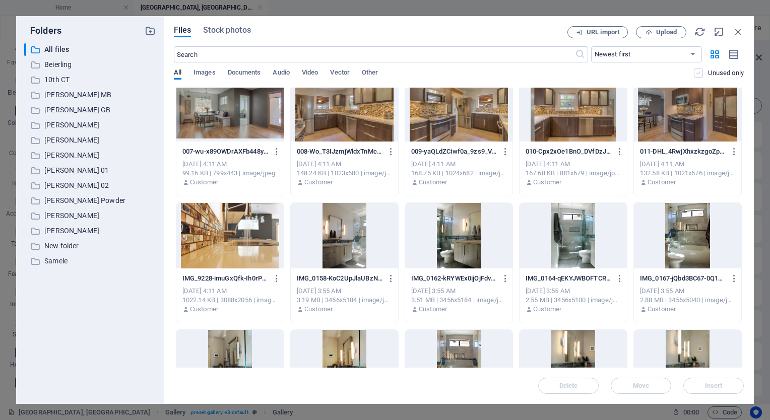
click at [698, 73] on label at bounding box center [698, 73] width 9 height 9
click at [0, 0] on input "checkbox" at bounding box center [0, 0] width 0 height 0
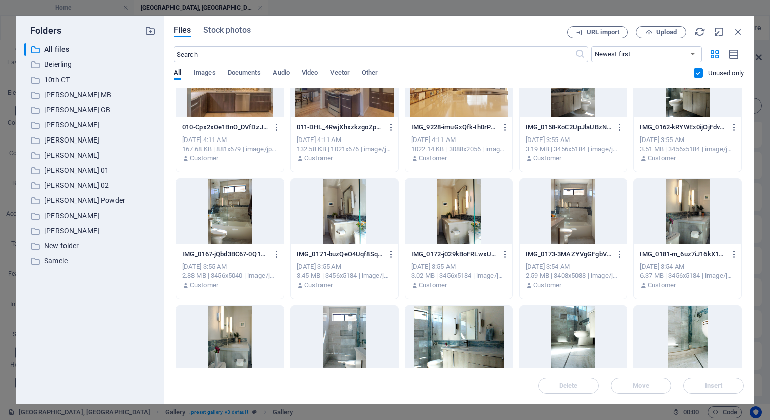
scroll to position [1636, 0]
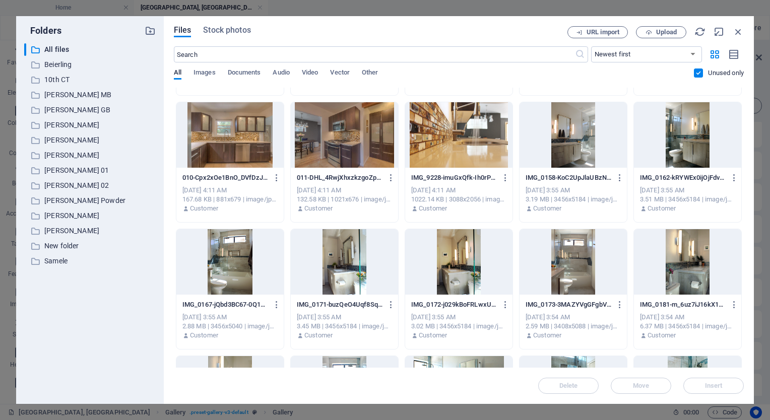
drag, startPoint x: 582, startPoint y: 132, endPoint x: 599, endPoint y: 133, distance: 16.1
click at [583, 132] on div at bounding box center [572, 134] width 107 height 65
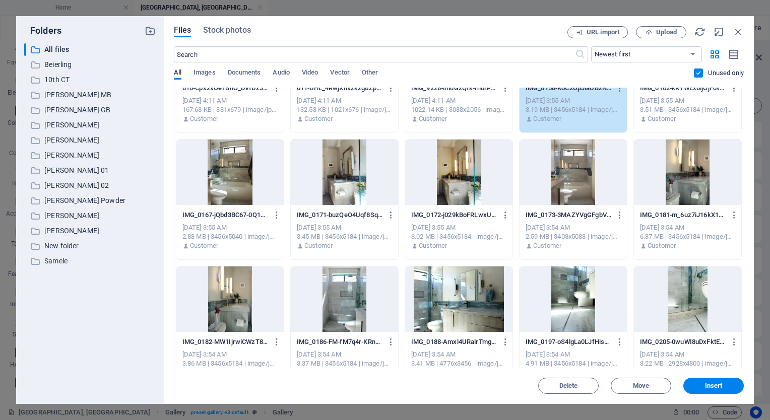
scroll to position [1737, 0]
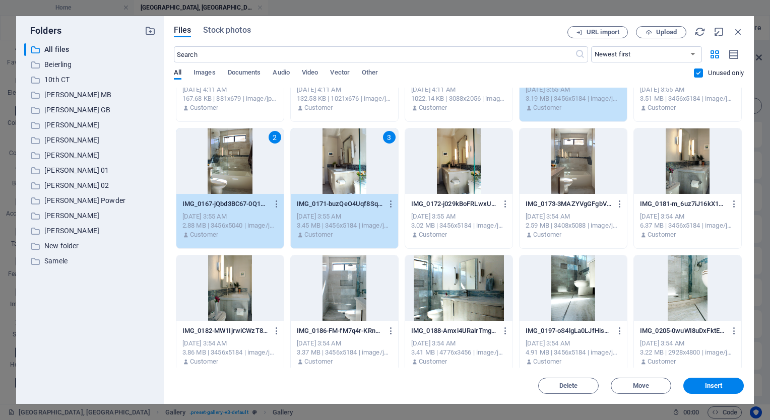
drag, startPoint x: 473, startPoint y: 167, endPoint x: 552, endPoint y: 168, distance: 79.1
click at [474, 167] on div at bounding box center [458, 160] width 107 height 65
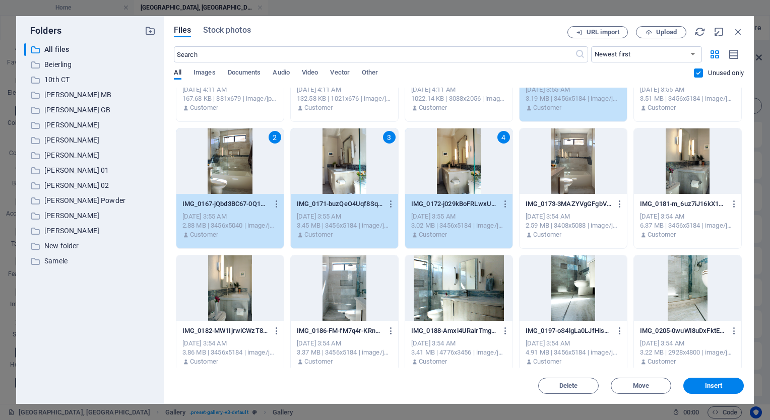
click at [581, 168] on div at bounding box center [572, 160] width 107 height 65
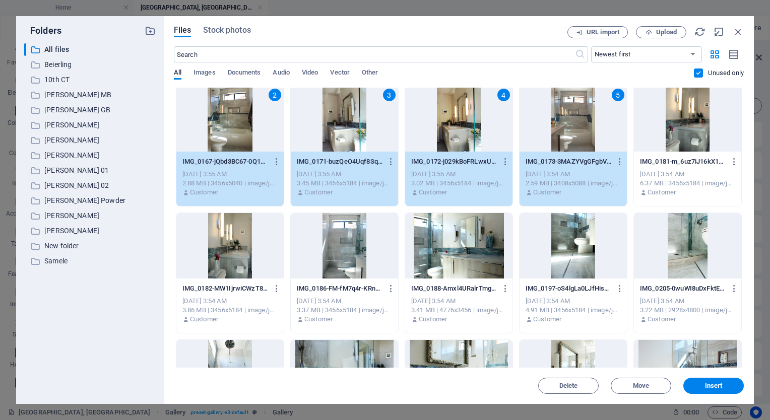
scroll to position [1888, 0]
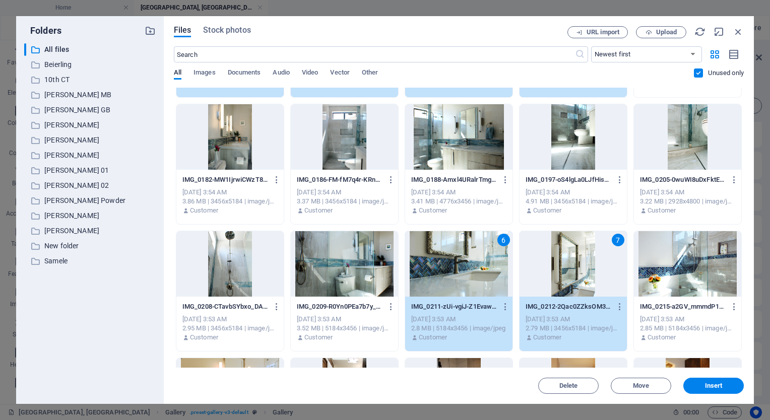
click at [692, 260] on div at bounding box center [687, 263] width 107 height 65
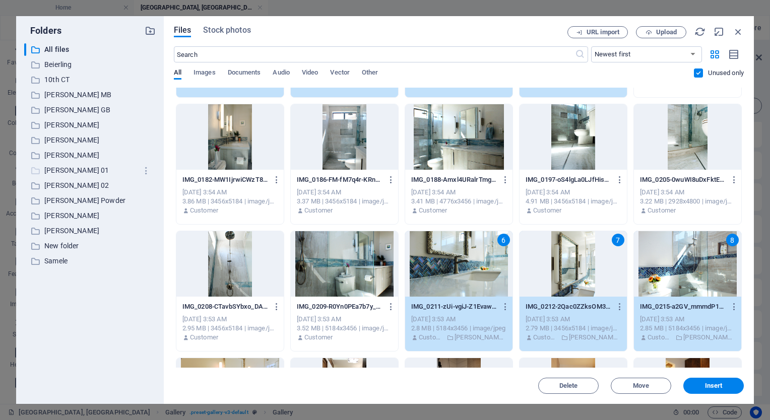
click at [54, 168] on p "[PERSON_NAME] 01" at bounding box center [90, 171] width 93 height 12
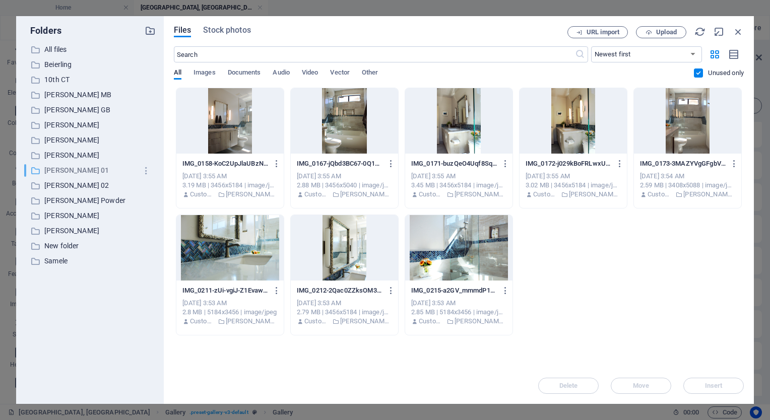
scroll to position [0, 0]
click at [60, 49] on p "All files" at bounding box center [90, 50] width 93 height 12
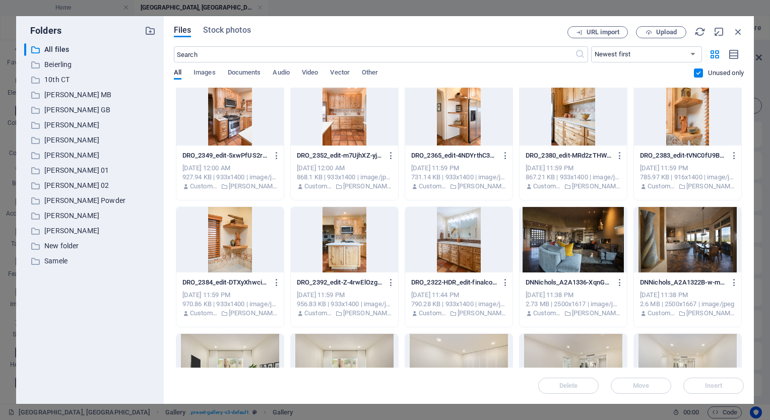
scroll to position [151, 0]
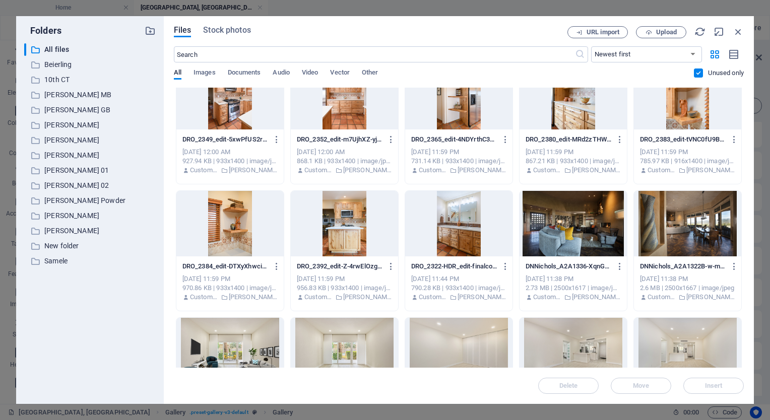
click at [448, 227] on div at bounding box center [458, 223] width 107 height 65
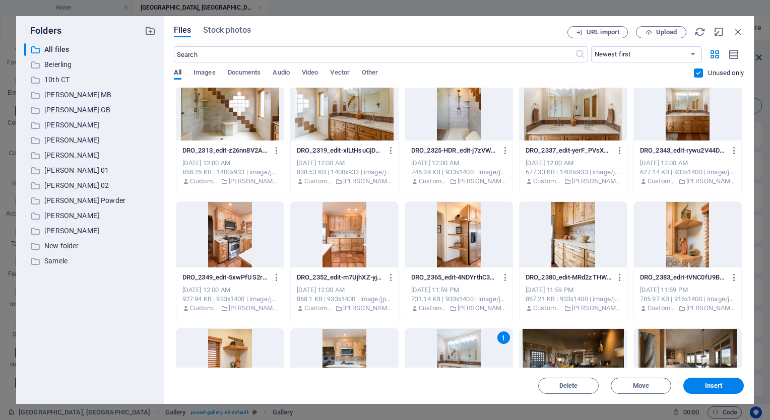
scroll to position [0, 0]
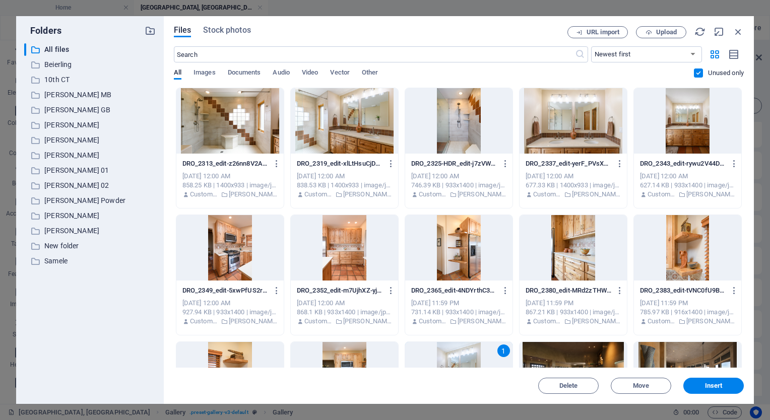
click at [234, 113] on div at bounding box center [229, 120] width 107 height 65
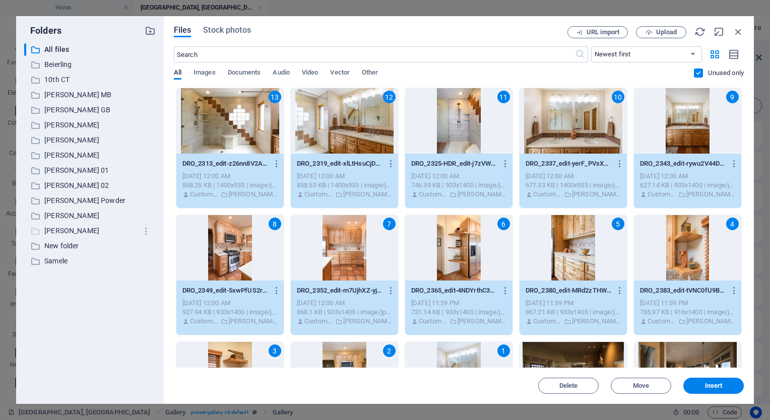
click at [53, 229] on p "[PERSON_NAME]" at bounding box center [90, 231] width 93 height 12
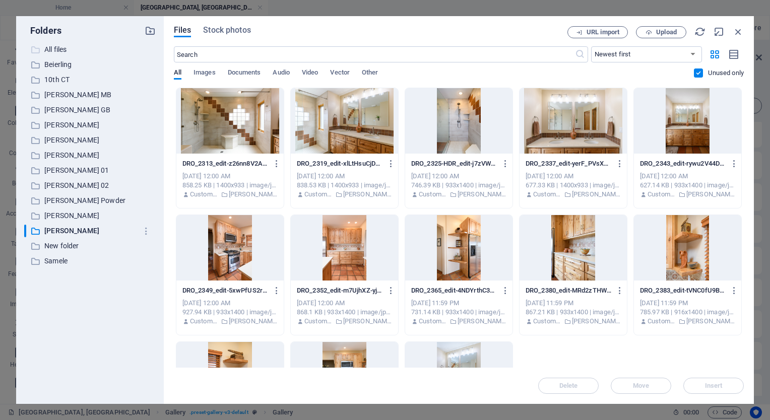
click at [61, 47] on p "All files" at bounding box center [90, 50] width 93 height 12
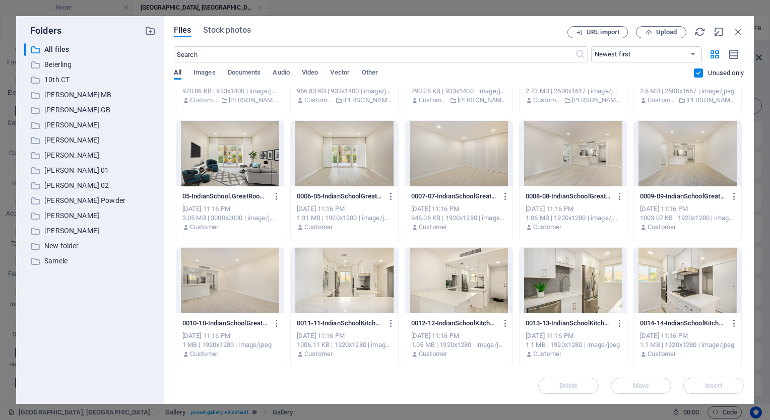
scroll to position [353, 0]
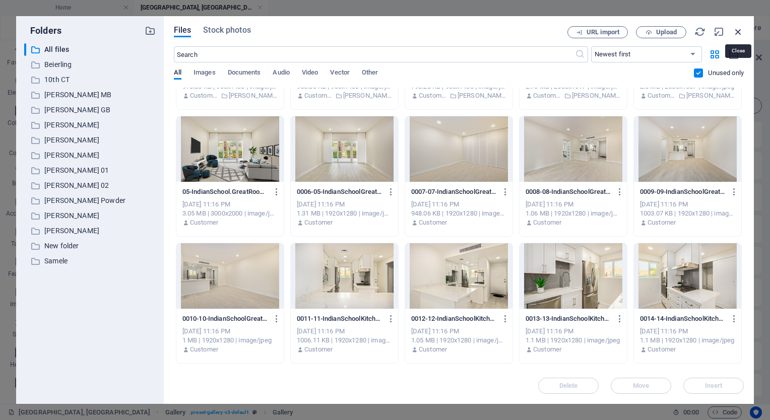
click at [737, 29] on icon "button" at bounding box center [738, 31] width 11 height 11
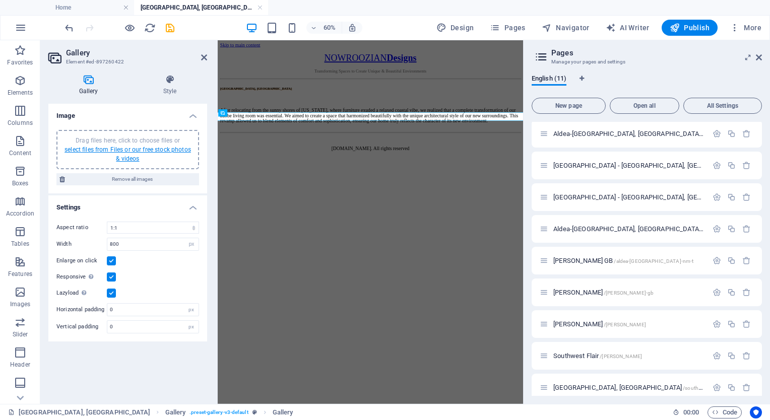
click at [121, 147] on link "select files from Files or our free stock photos & videos" at bounding box center [127, 154] width 126 height 16
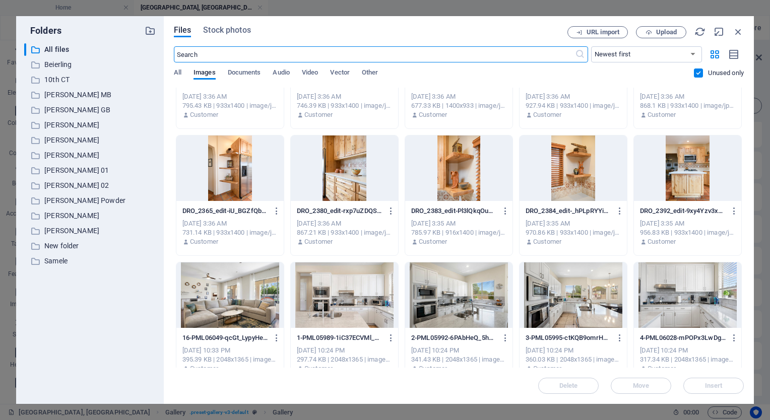
scroll to position [3001, 0]
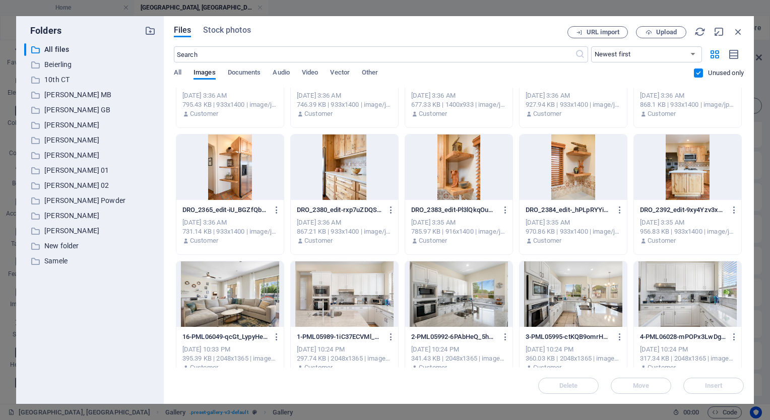
click at [239, 286] on div at bounding box center [229, 293] width 107 height 65
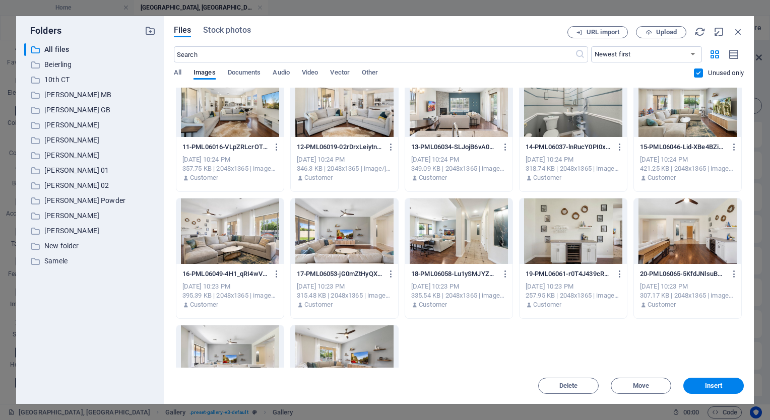
scroll to position [3454, 0]
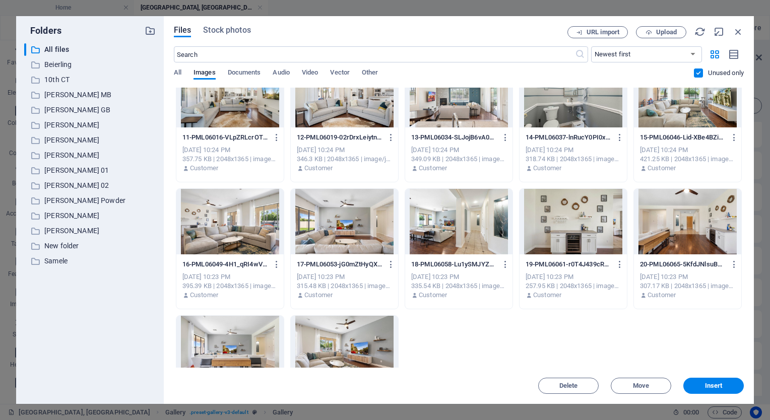
click at [348, 329] on div at bounding box center [344, 348] width 107 height 65
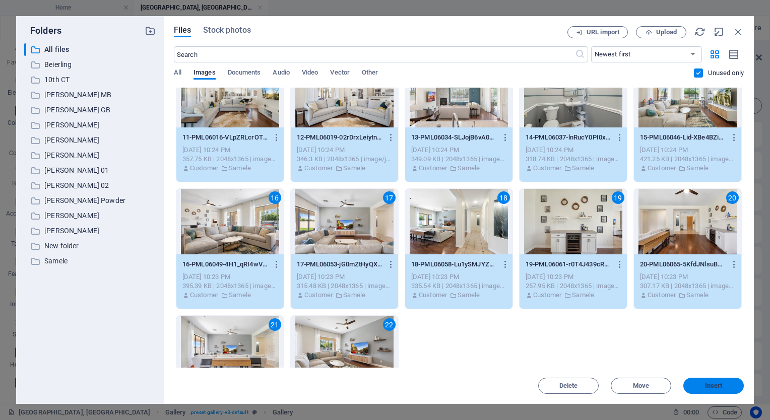
click at [706, 386] on span "Insert" at bounding box center [714, 386] width 18 height 6
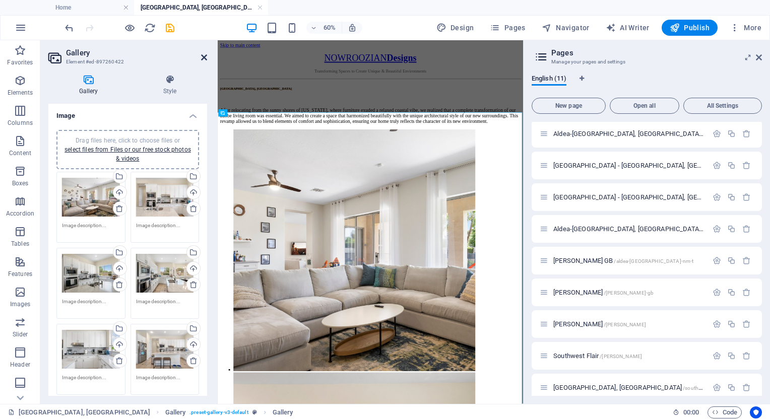
click at [203, 57] on icon at bounding box center [204, 57] width 6 height 8
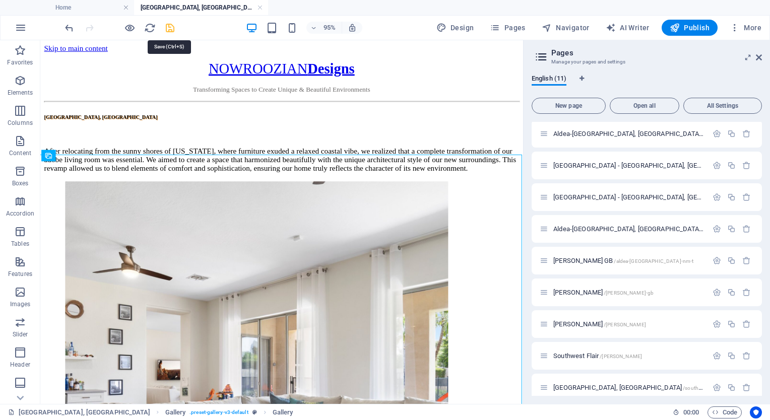
click at [170, 24] on icon "save" at bounding box center [170, 28] width 12 height 12
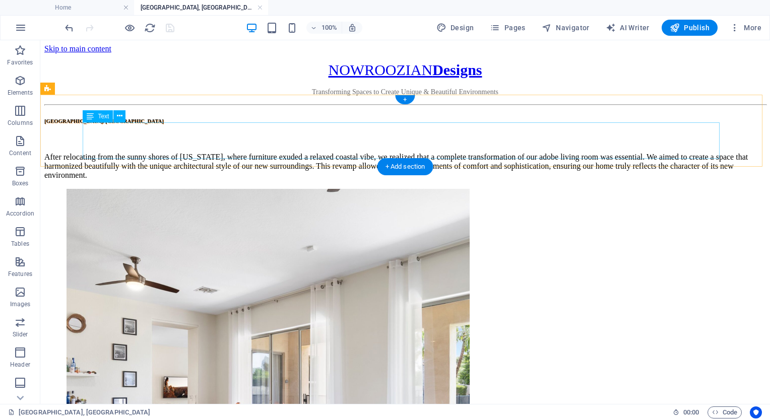
click at [378, 153] on div "After relocating from the sunny shores of [US_STATE], where furniture exuded a …" at bounding box center [404, 166] width 721 height 27
click at [125, 153] on div "After relocating from the sunny shores of [US_STATE], where furniture exuded a …" at bounding box center [404, 166] width 721 height 27
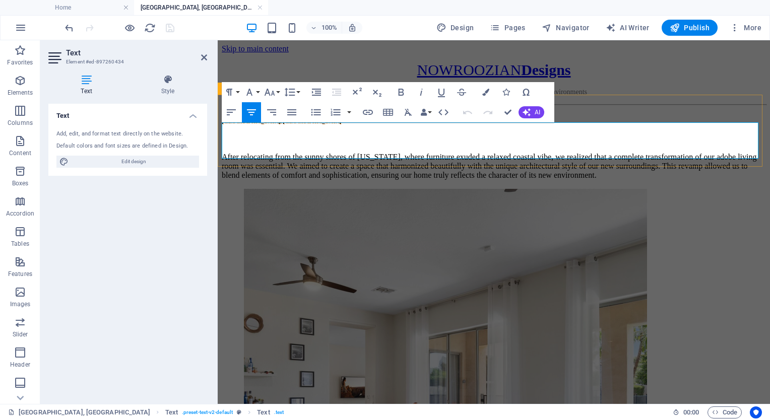
click at [250, 153] on p "After relocating from the sunny shores of [US_STATE], where furniture exuded a …" at bounding box center [494, 166] width 544 height 27
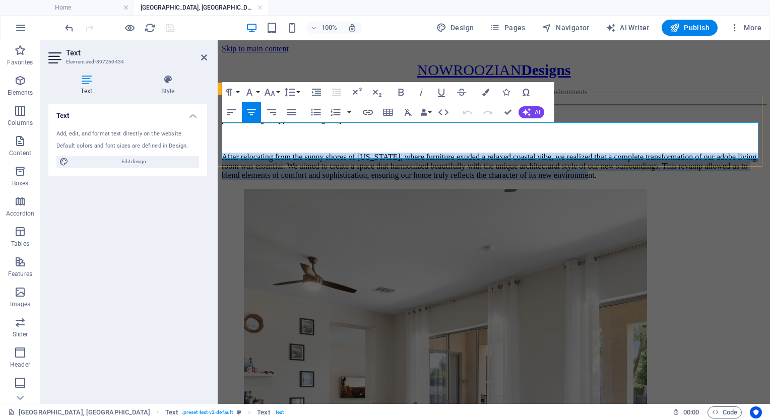
click at [250, 153] on p "After relocating from the sunny shores of [US_STATE], where furniture exuded a …" at bounding box center [494, 166] width 544 height 27
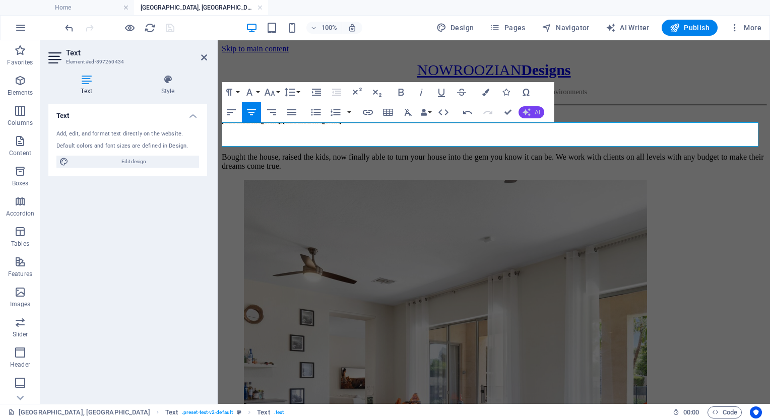
click at [528, 116] on icon "button" at bounding box center [526, 112] width 8 height 8
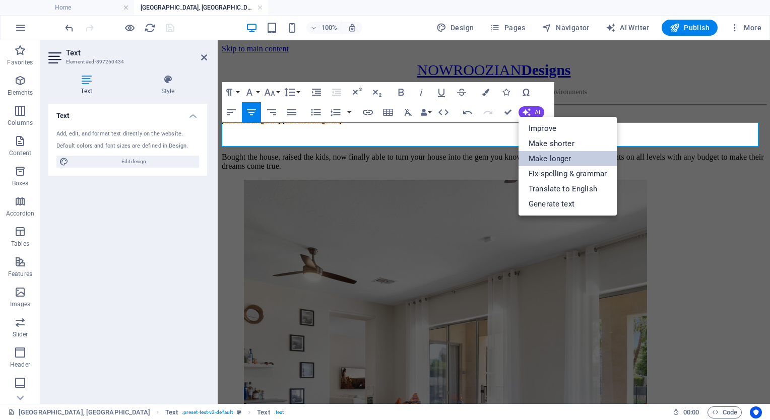
click at [549, 155] on link "Make longer" at bounding box center [567, 158] width 98 height 15
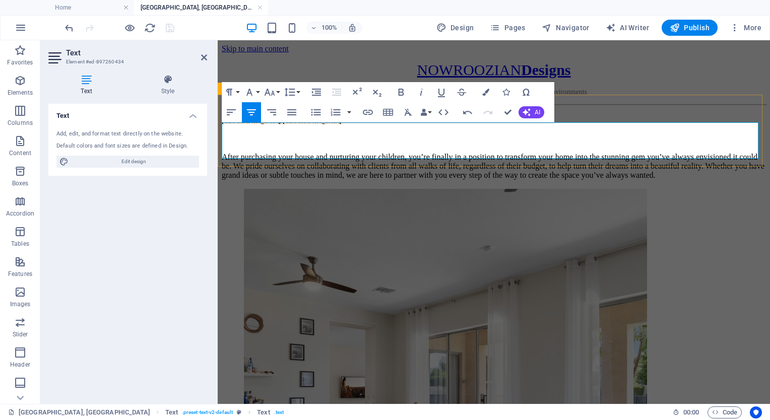
click at [434, 153] on p "After purchasing your house and nurturing your children, you’re finally in a po…" at bounding box center [494, 166] width 544 height 27
click at [428, 153] on p "After purchasing your house and nurturing your children, you’re finally in a po…" at bounding box center [494, 166] width 544 height 27
click at [547, 153] on p "Finally in a position to transform your home into the stunning gem you’ve alway…" at bounding box center [494, 166] width 544 height 27
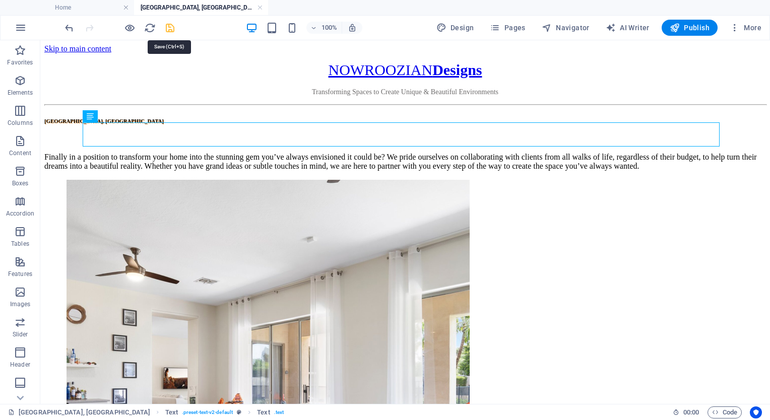
click at [171, 26] on icon "save" at bounding box center [170, 28] width 12 height 12
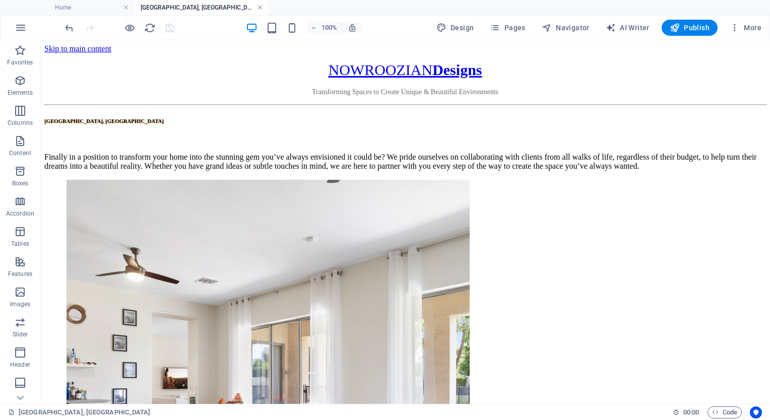
click at [260, 7] on link at bounding box center [260, 8] width 6 height 10
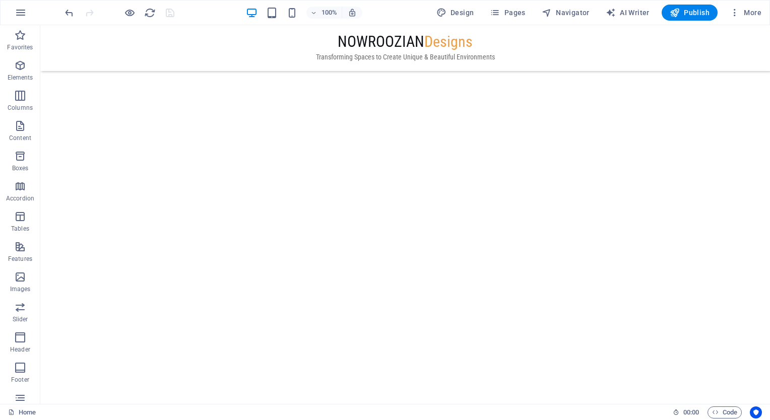
scroll to position [1659, 0]
click at [517, 11] on span "Pages" at bounding box center [507, 13] width 35 height 10
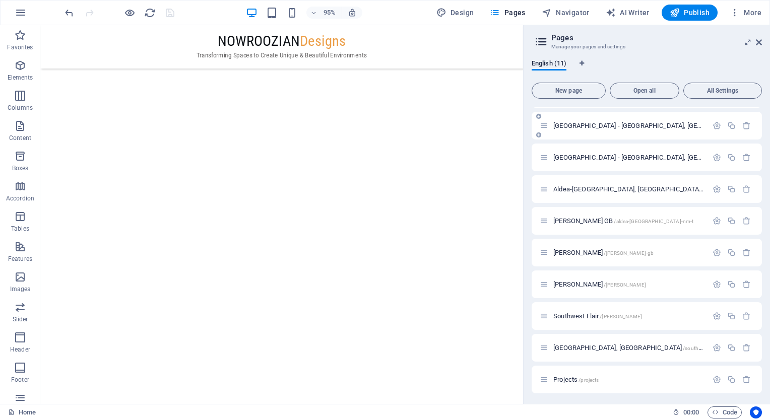
scroll to position [59, 0]
click at [730, 348] on icon "button" at bounding box center [731, 347] width 9 height 9
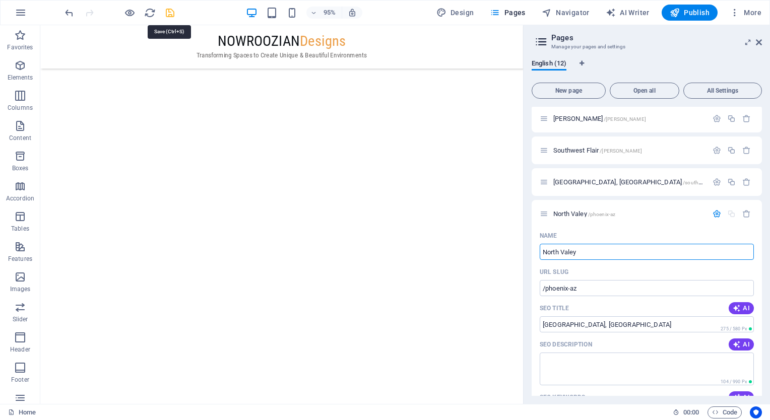
type input "North Valey"
click at [170, 10] on icon "save" at bounding box center [170, 13] width 12 height 12
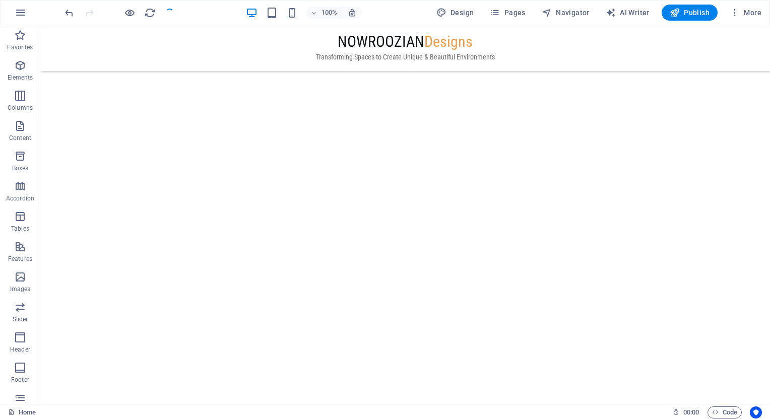
scroll to position [1235, 0]
click at [519, 11] on span "Pages" at bounding box center [507, 13] width 35 height 10
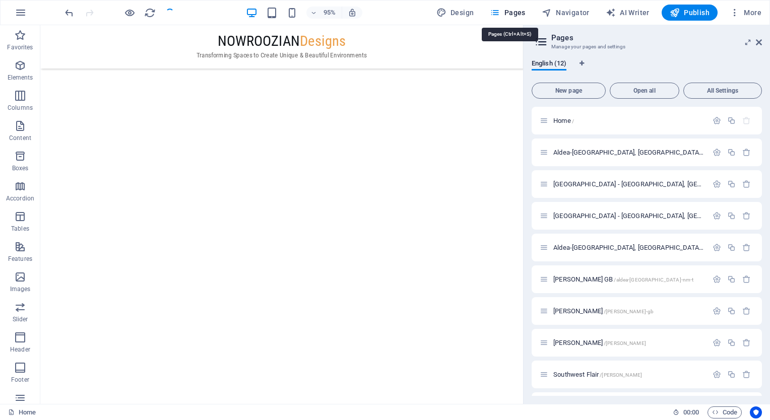
scroll to position [224, 0]
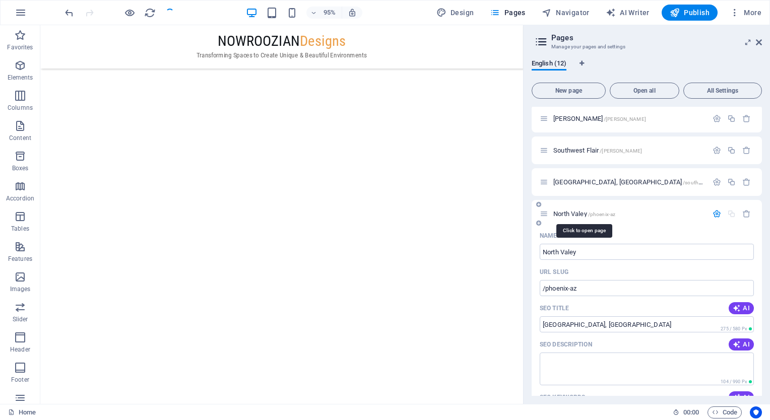
click at [588, 215] on span "North Valey /[GEOGRAPHIC_DATA]-az" at bounding box center [584, 214] width 62 height 8
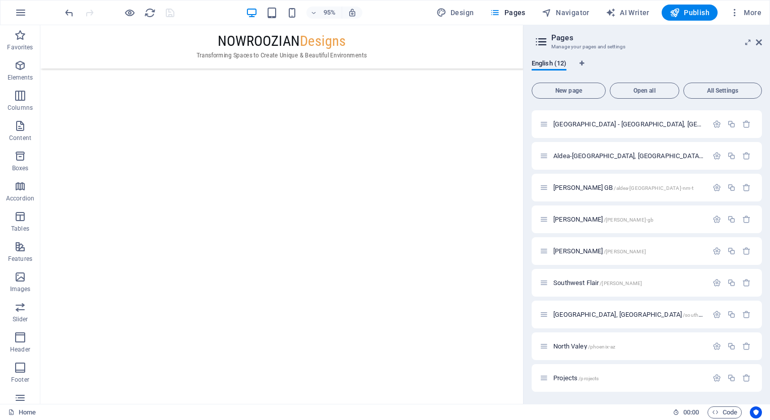
scroll to position [91, 0]
click at [588, 215] on div "[PERSON_NAME] /[PERSON_NAME]-gb" at bounding box center [624, 220] width 168 height 12
click at [581, 344] on span "North Valey /[GEOGRAPHIC_DATA]-az" at bounding box center [584, 347] width 62 height 8
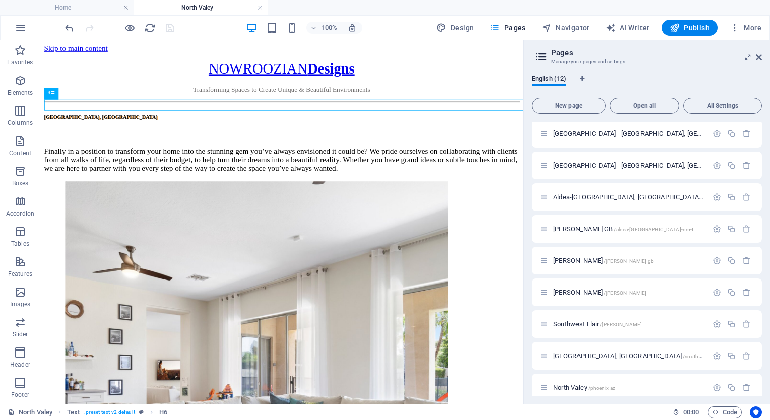
scroll to position [0, 0]
click at [283, 118] on div "[GEOGRAPHIC_DATA], [GEOGRAPHIC_DATA]" at bounding box center [294, 121] width 500 height 6
click at [284, 118] on div "[GEOGRAPHIC_DATA], [GEOGRAPHIC_DATA]" at bounding box center [294, 121] width 500 height 6
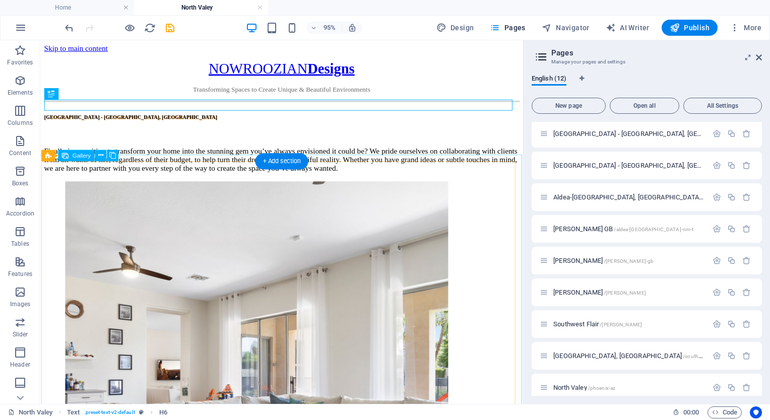
click at [120, 231] on li at bounding box center [268, 391] width 403 height 405
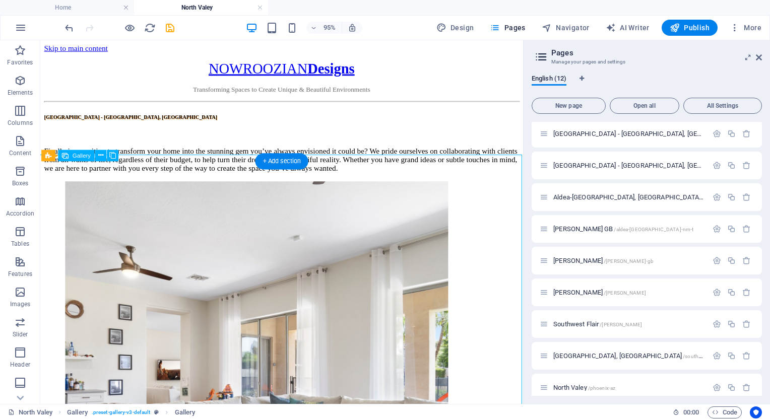
click at [120, 231] on li at bounding box center [268, 391] width 403 height 405
select select "4"
select select "px"
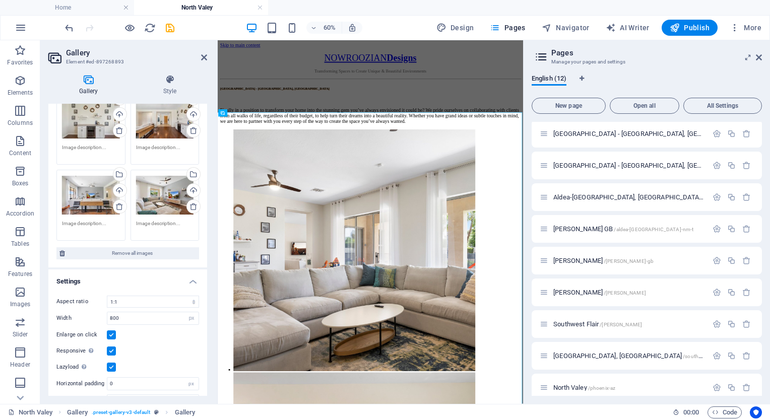
scroll to position [781, 0]
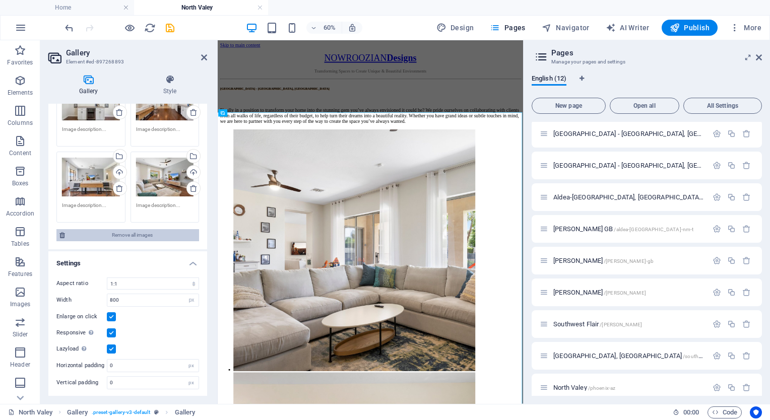
click at [122, 237] on span "Remove all images" at bounding box center [132, 235] width 128 height 12
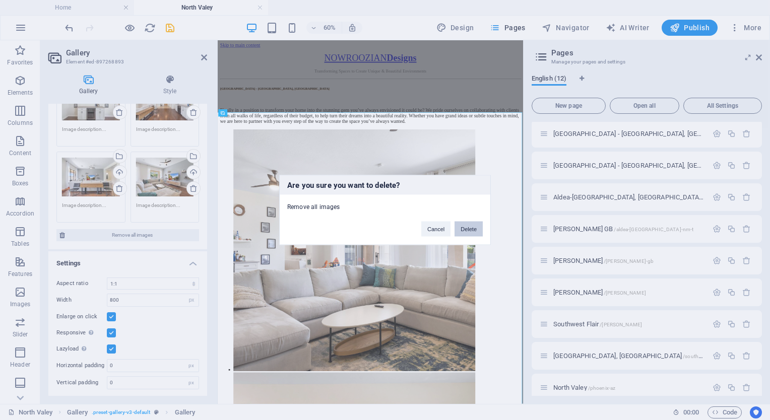
drag, startPoint x: 465, startPoint y: 230, endPoint x: 63, endPoint y: 274, distance: 404.0
click at [465, 230] on button "Delete" at bounding box center [468, 229] width 28 height 15
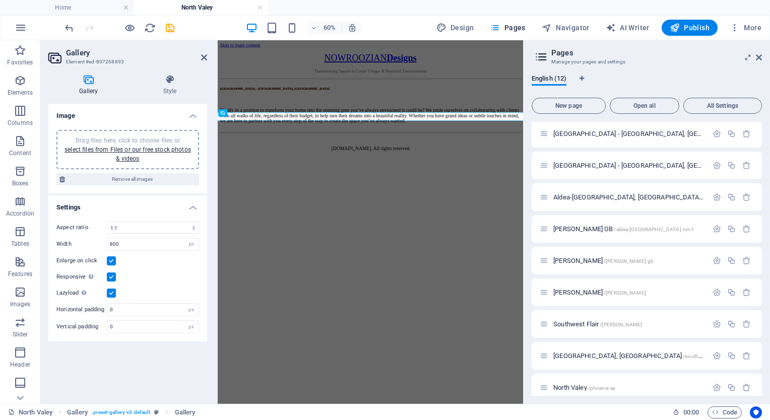
scroll to position [0, 0]
click at [145, 150] on link "select files from Files or our free stock photos & videos" at bounding box center [127, 154] width 126 height 16
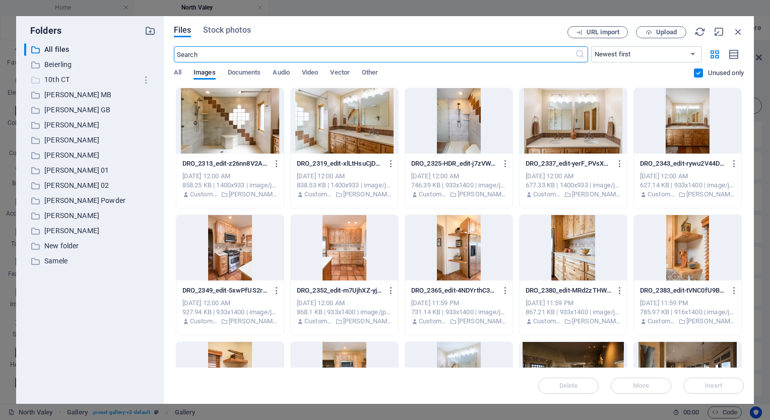
click at [54, 77] on p "10th CT" at bounding box center [90, 80] width 93 height 12
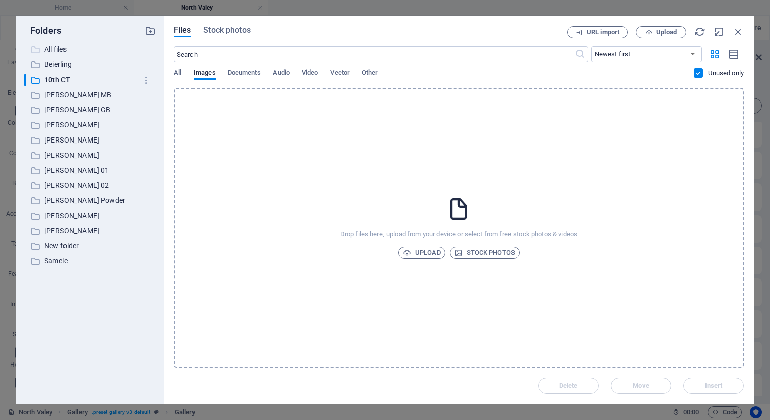
click at [62, 45] on p "All files" at bounding box center [90, 50] width 93 height 12
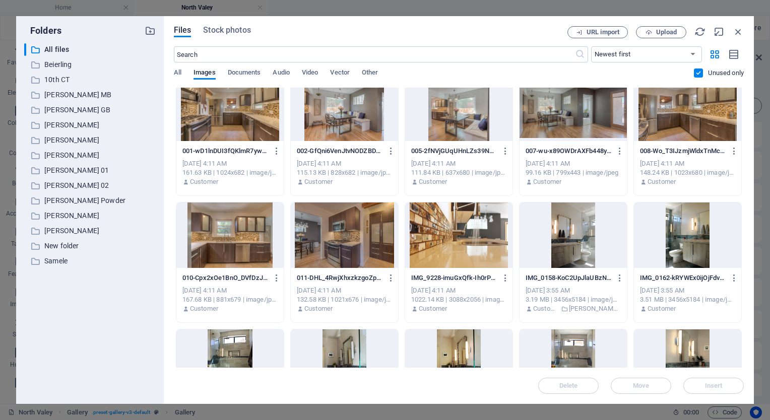
scroll to position [1590, 0]
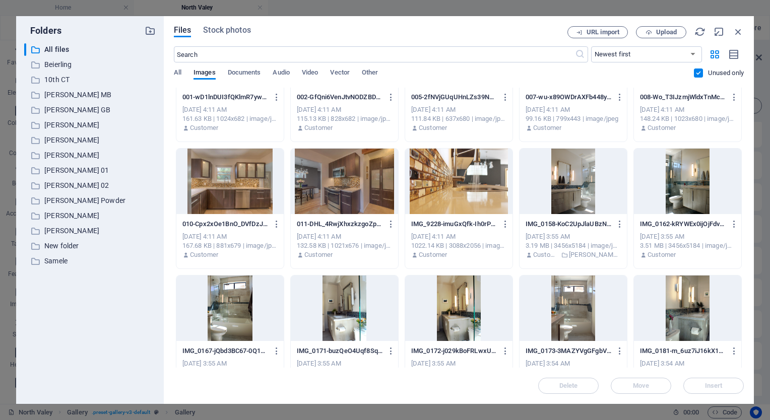
click at [449, 168] on div at bounding box center [458, 181] width 107 height 65
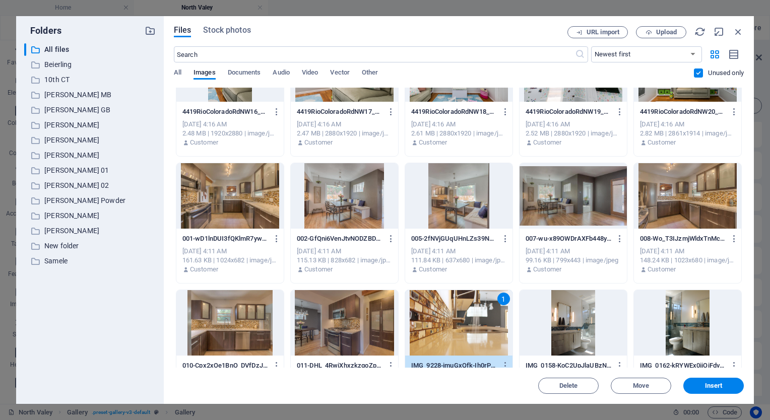
scroll to position [1439, 0]
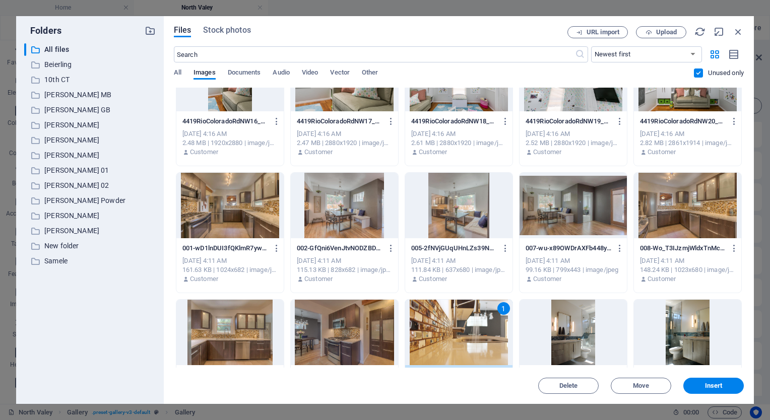
click at [237, 219] on div at bounding box center [229, 205] width 107 height 65
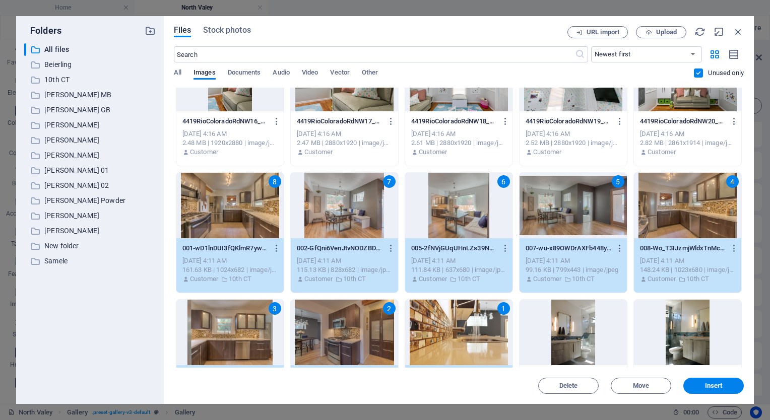
click at [54, 82] on p "10th CT" at bounding box center [90, 80] width 93 height 12
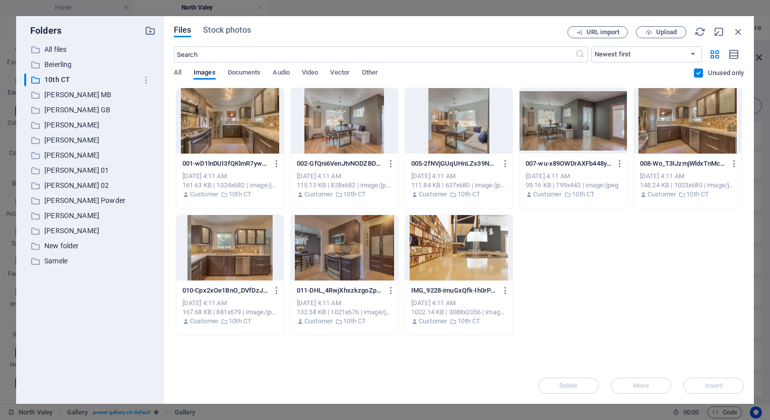
scroll to position [0, 0]
click at [202, 128] on div at bounding box center [229, 120] width 107 height 65
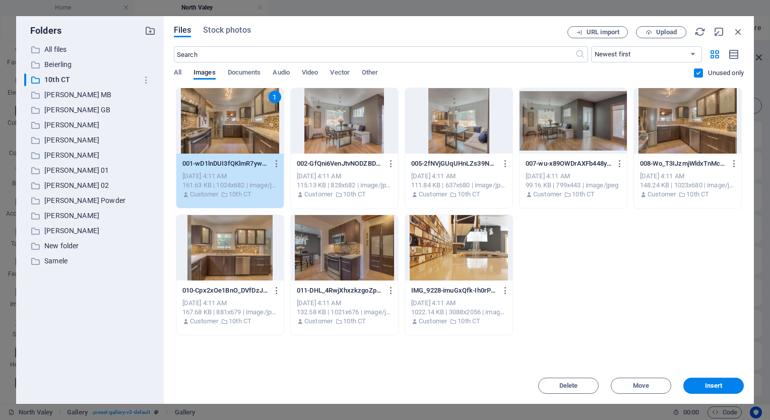
click at [483, 263] on div at bounding box center [458, 247] width 107 height 65
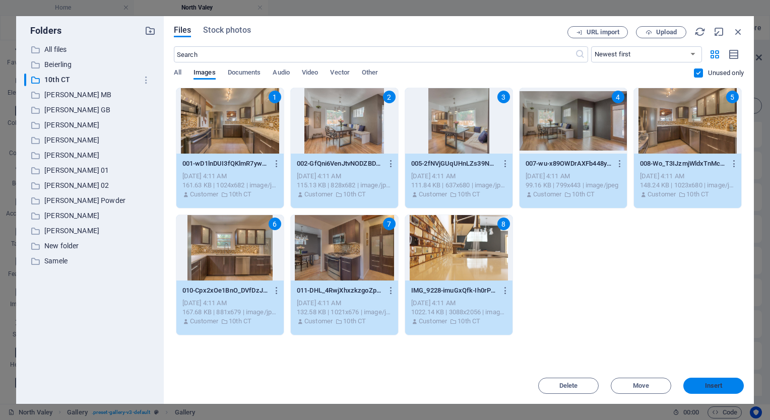
click at [702, 392] on button "Insert" at bounding box center [713, 386] width 60 height 16
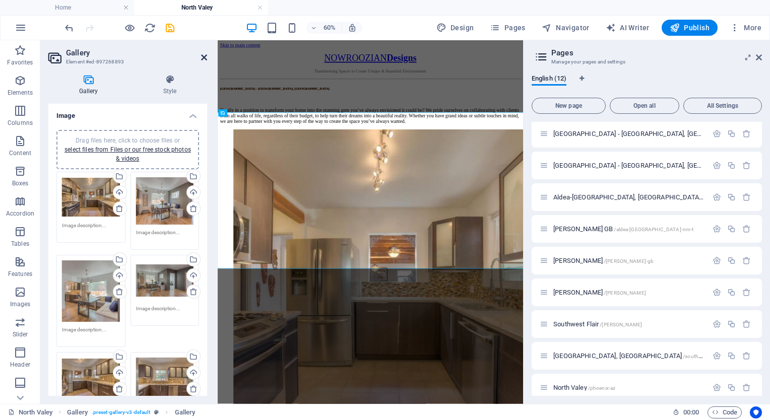
click at [201, 59] on icon at bounding box center [204, 57] width 6 height 8
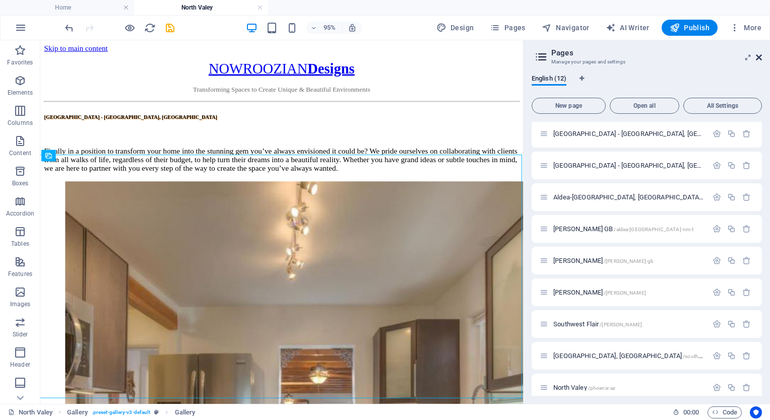
drag, startPoint x: 528, startPoint y: 26, endPoint x: 761, endPoint y: 54, distance: 234.5
click at [761, 54] on icon at bounding box center [759, 57] width 6 height 8
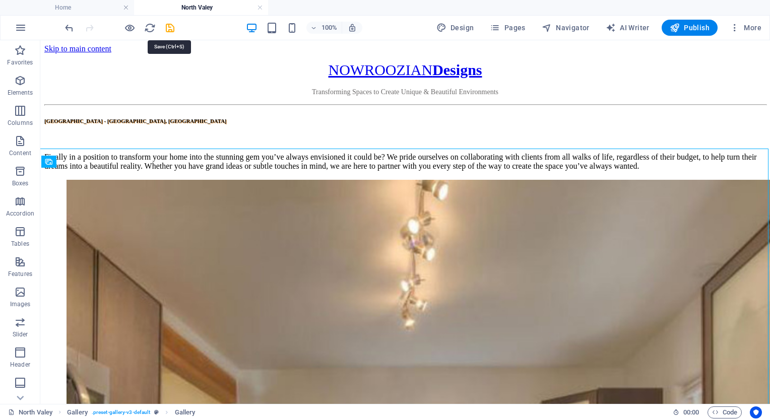
click at [170, 26] on icon "save" at bounding box center [170, 28] width 12 height 12
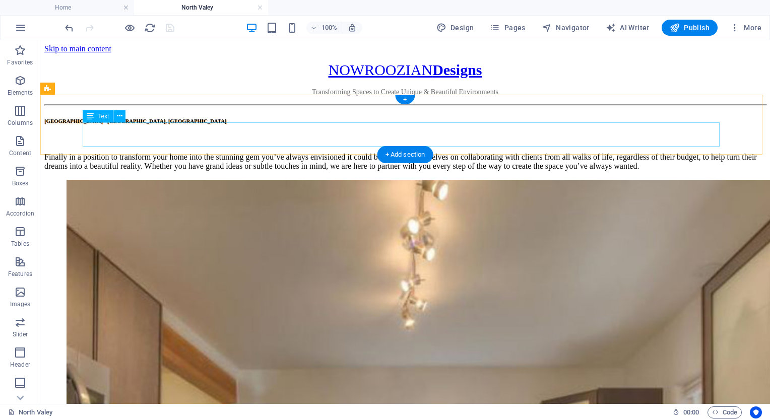
click at [468, 153] on div "Finally in a position to transform your home into the stunning gem you’ve alway…" at bounding box center [404, 162] width 721 height 18
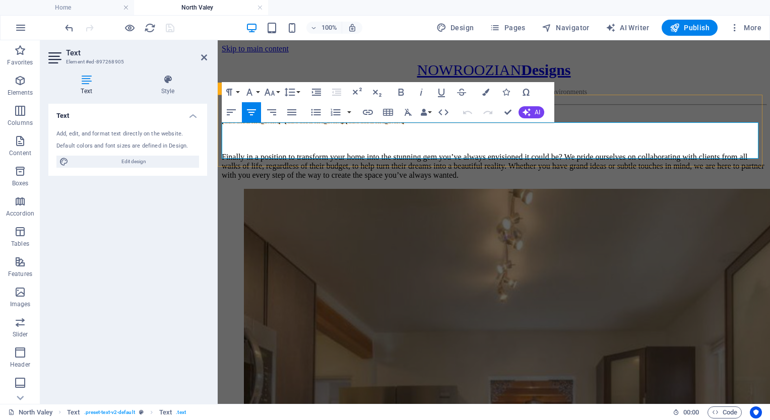
click at [393, 153] on p "Finally in a position to transform your home into the stunning gem you’ve alway…" at bounding box center [494, 166] width 544 height 27
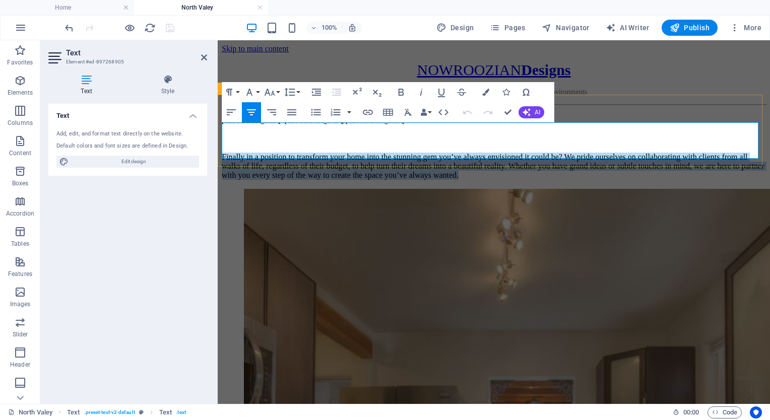
click at [393, 153] on p "Finally in a position to transform your home into the stunning gem you’ve alway…" at bounding box center [494, 166] width 544 height 27
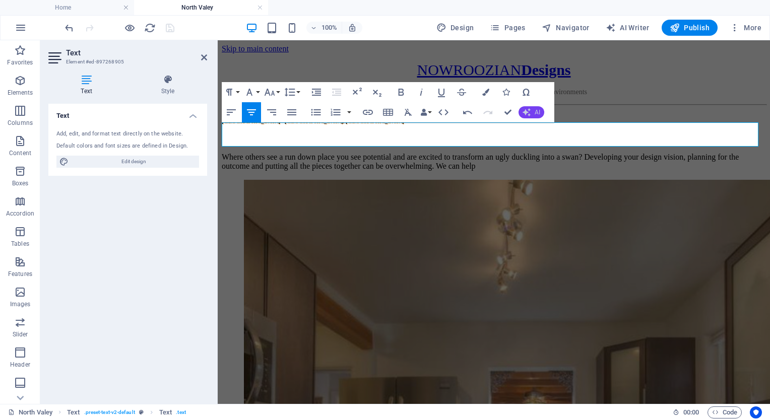
click at [531, 109] on button "AI" at bounding box center [531, 112] width 26 height 12
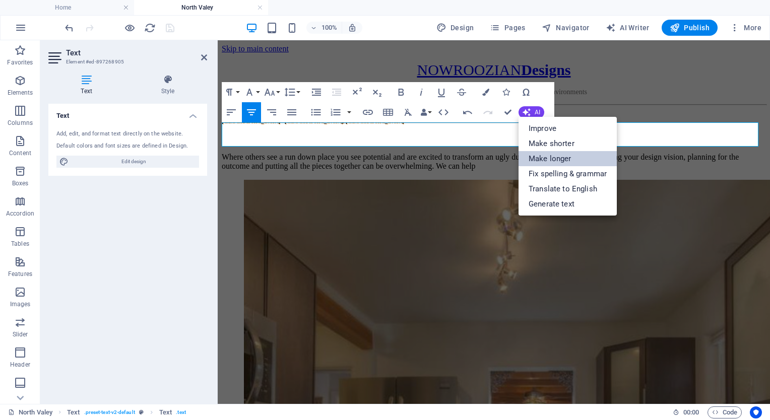
click at [542, 160] on link "Make longer" at bounding box center [567, 158] width 98 height 15
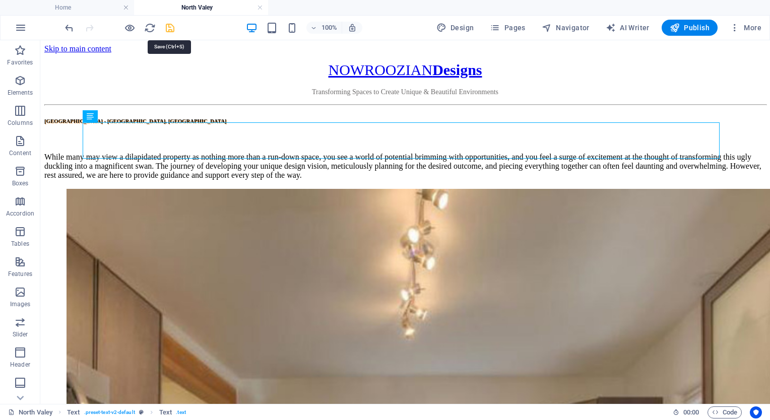
click at [169, 25] on icon "save" at bounding box center [170, 28] width 12 height 12
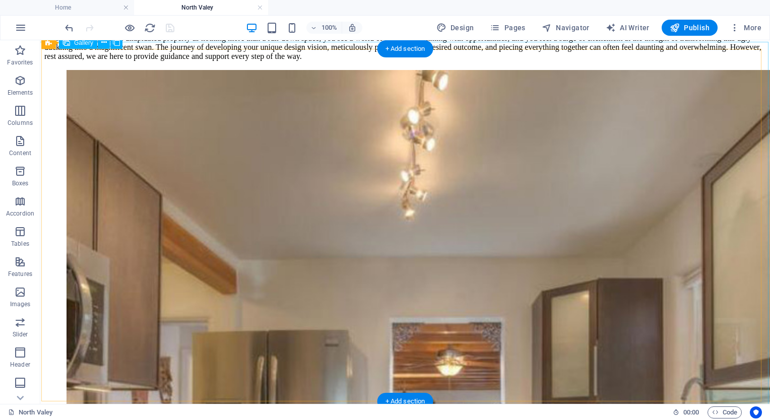
scroll to position [204, 0]
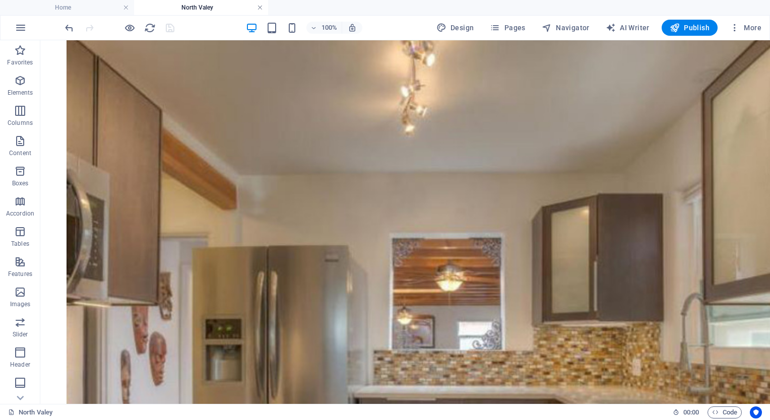
click at [259, 8] on link at bounding box center [260, 8] width 6 height 10
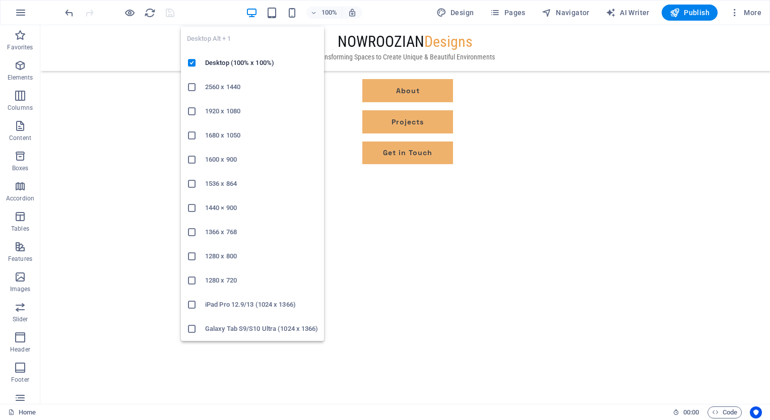
scroll to position [1534, 0]
